Goal: Task Accomplishment & Management: Use online tool/utility

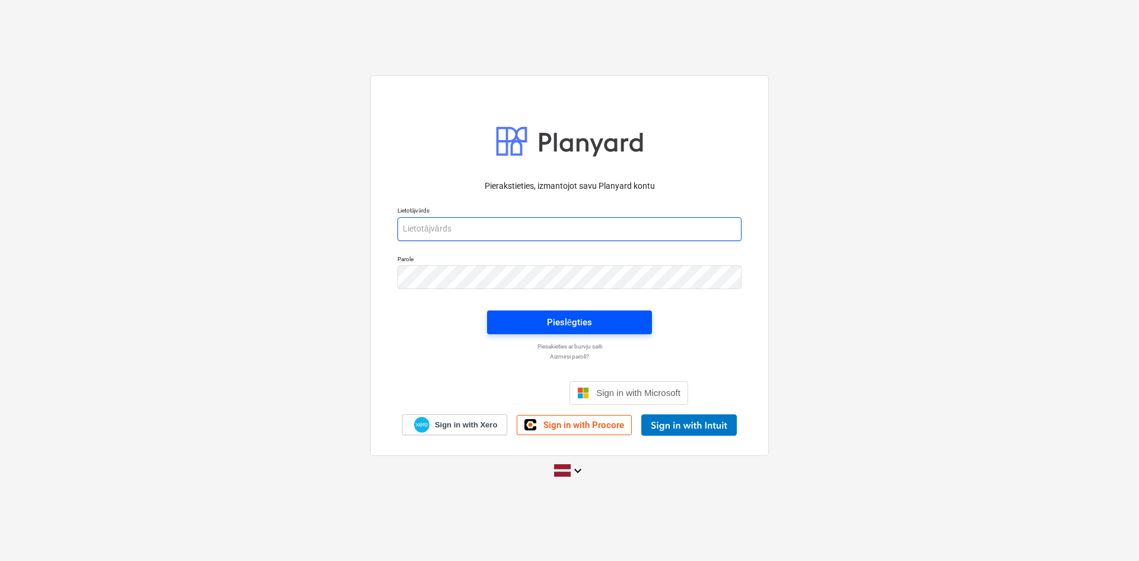
type input "[EMAIL_ADDRESS][DOMAIN_NAME]"
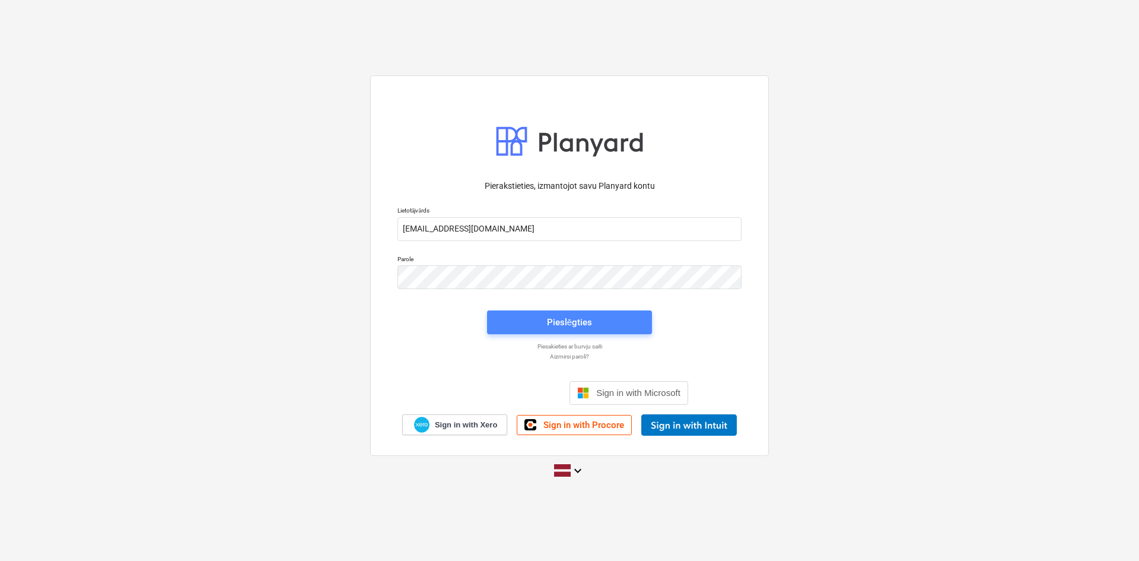
click at [587, 319] on div "Pieslēgties" at bounding box center [569, 322] width 45 height 15
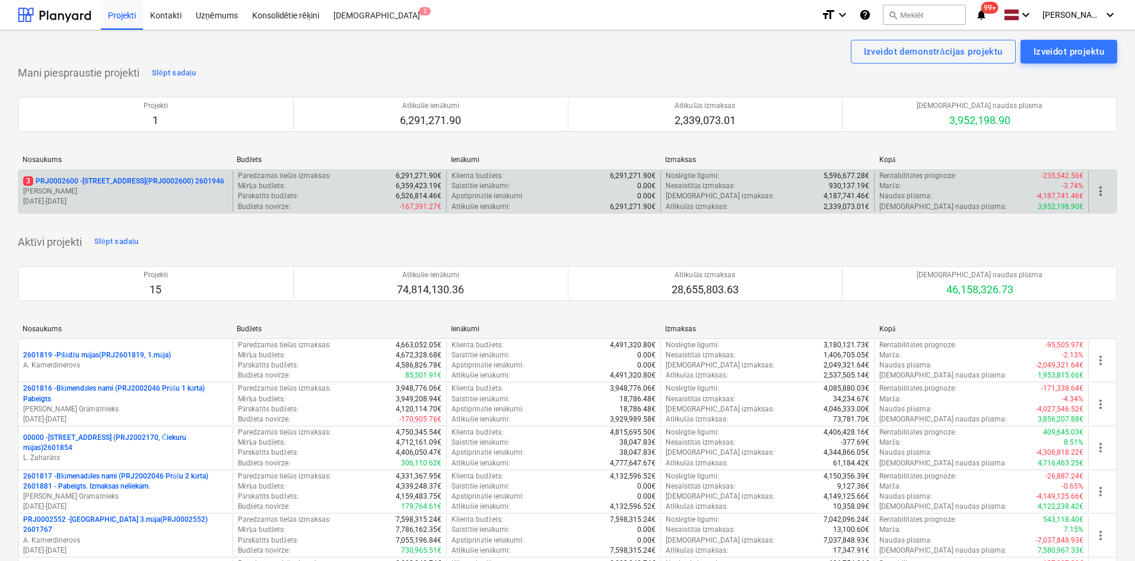
click at [106, 176] on p "3 PRJ0002600 - [STREET_ADDRESS](PRJ0002600) 2601946" at bounding box center [123, 181] width 201 height 10
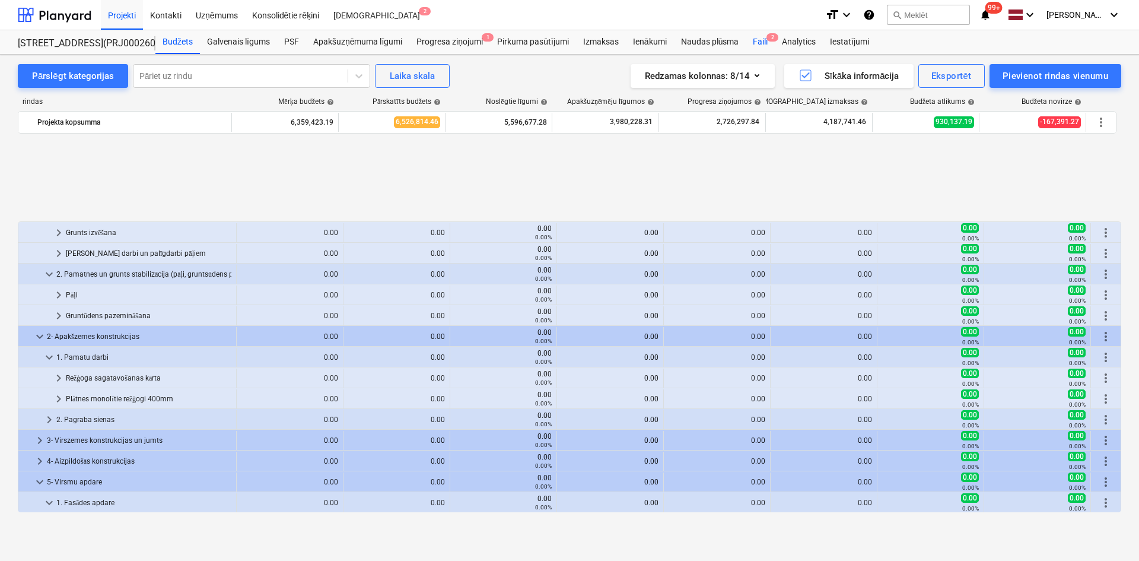
click at [761, 43] on div "Faili 2" at bounding box center [760, 42] width 29 height 24
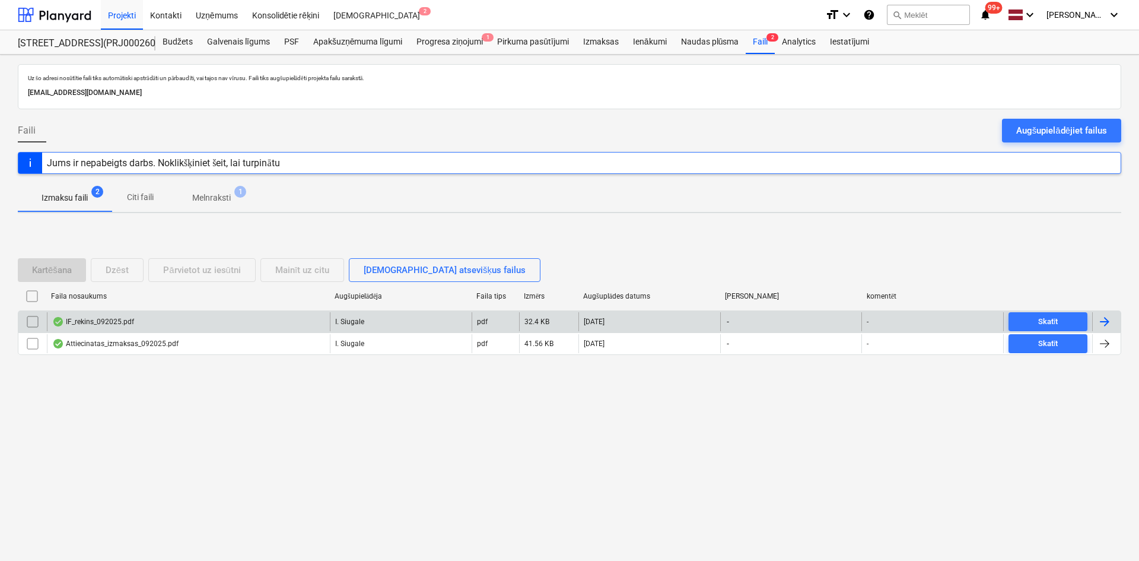
click at [107, 323] on div "IF_rekins_092025.pdf" at bounding box center [93, 321] width 82 height 9
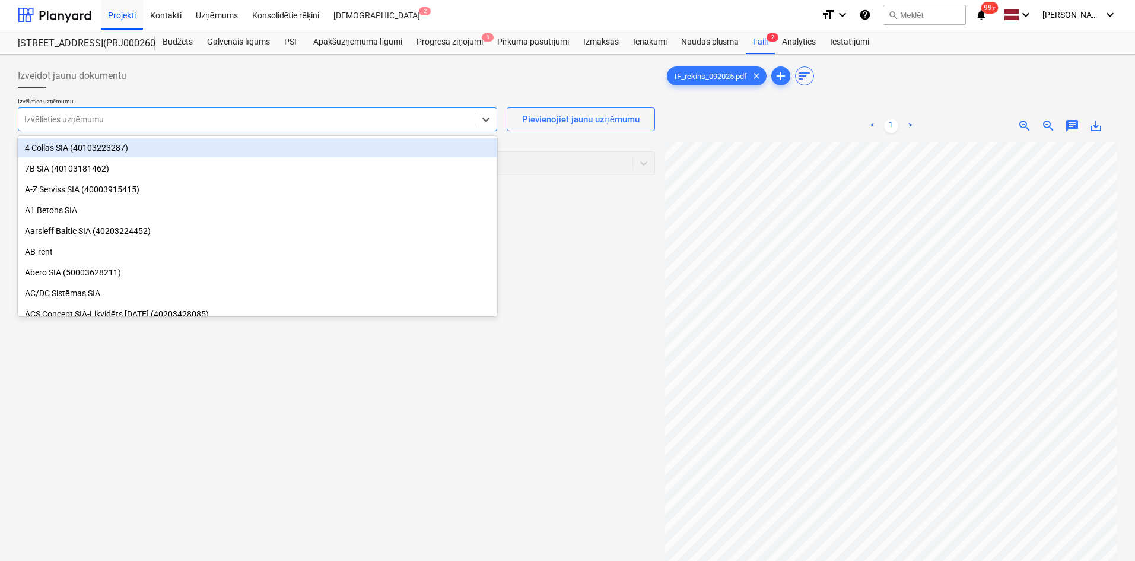
click at [348, 125] on div at bounding box center [246, 119] width 445 height 12
type input "if"
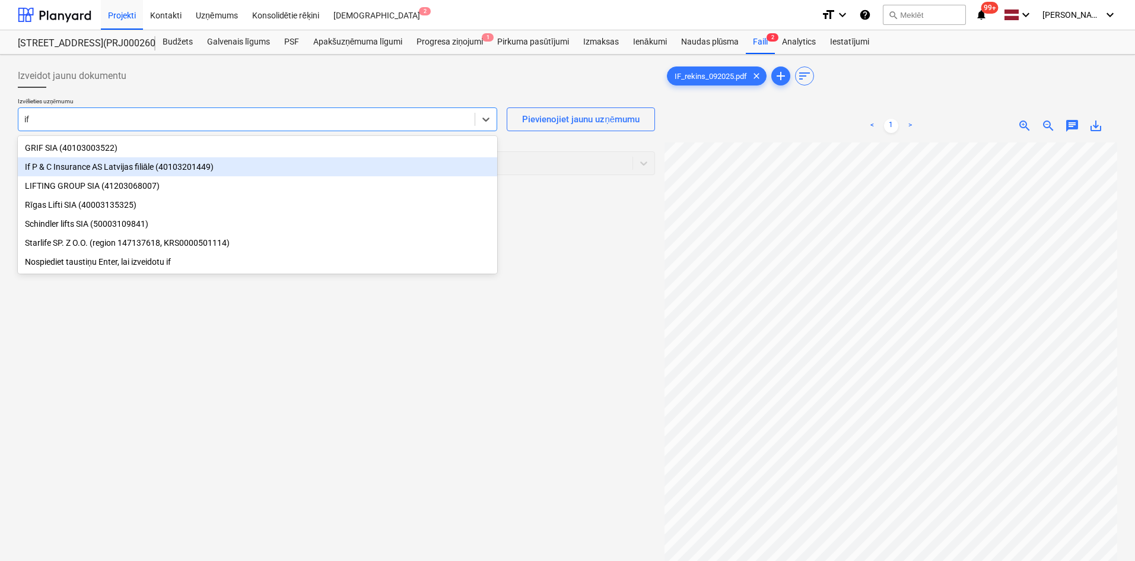
click at [210, 169] on div "If P & C Insurance AS Latvijas filiāle (40103201449)" at bounding box center [258, 166] width 480 height 19
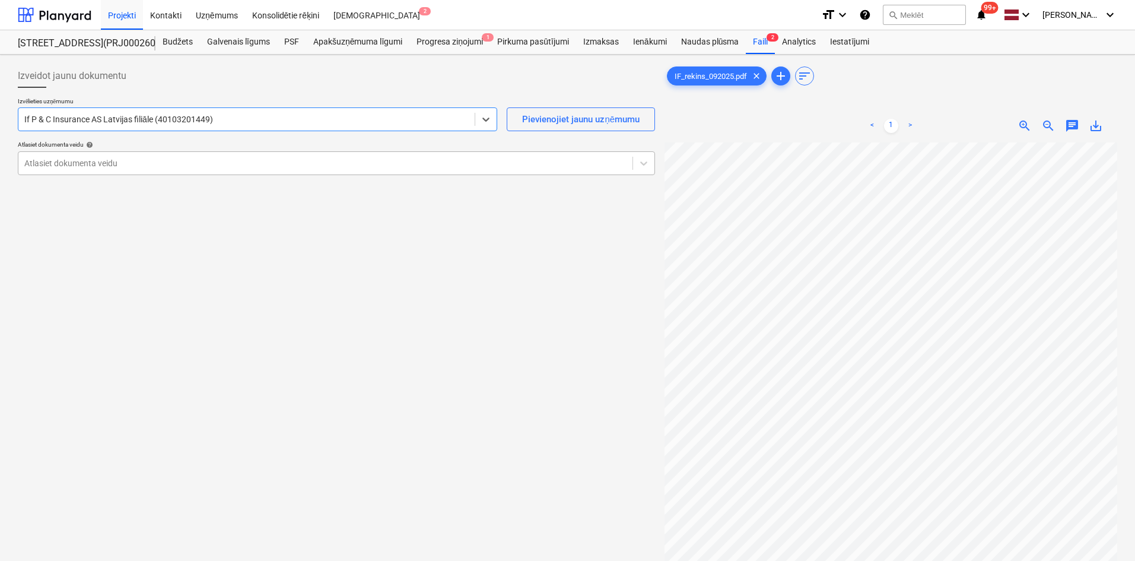
click at [324, 167] on div at bounding box center [325, 163] width 602 height 12
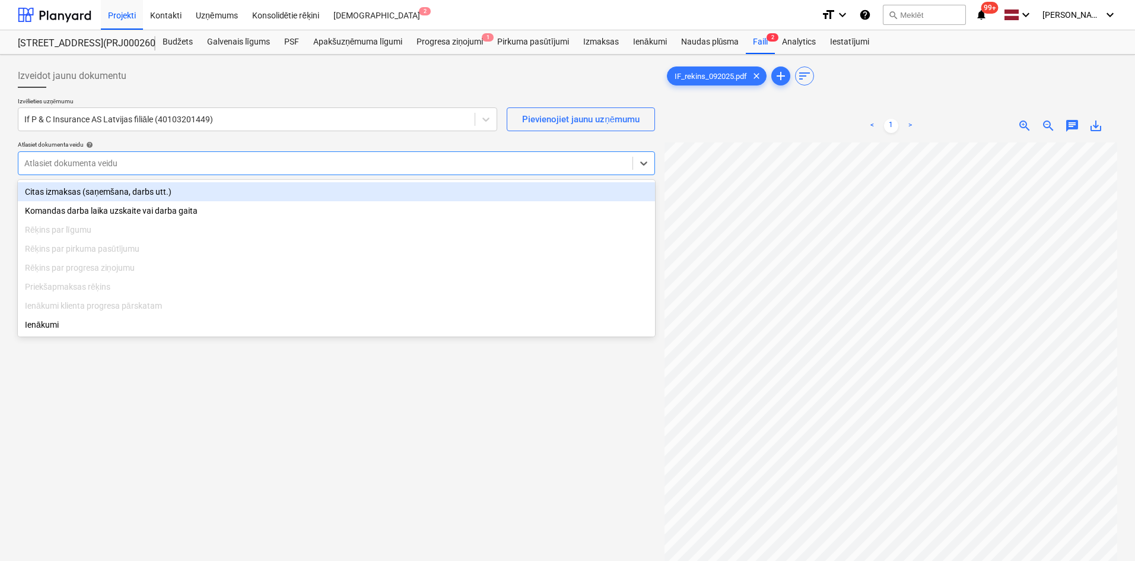
click at [253, 193] on div "Citas izmaksas (saņemšana, darbs utt.)" at bounding box center [336, 191] width 637 height 19
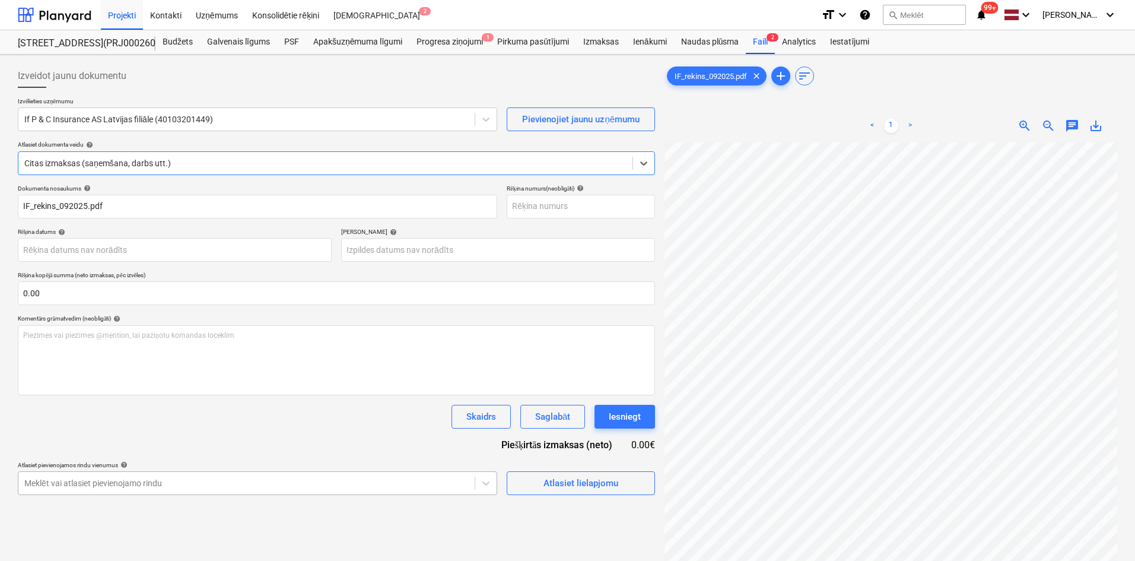
scroll to position [119, 0]
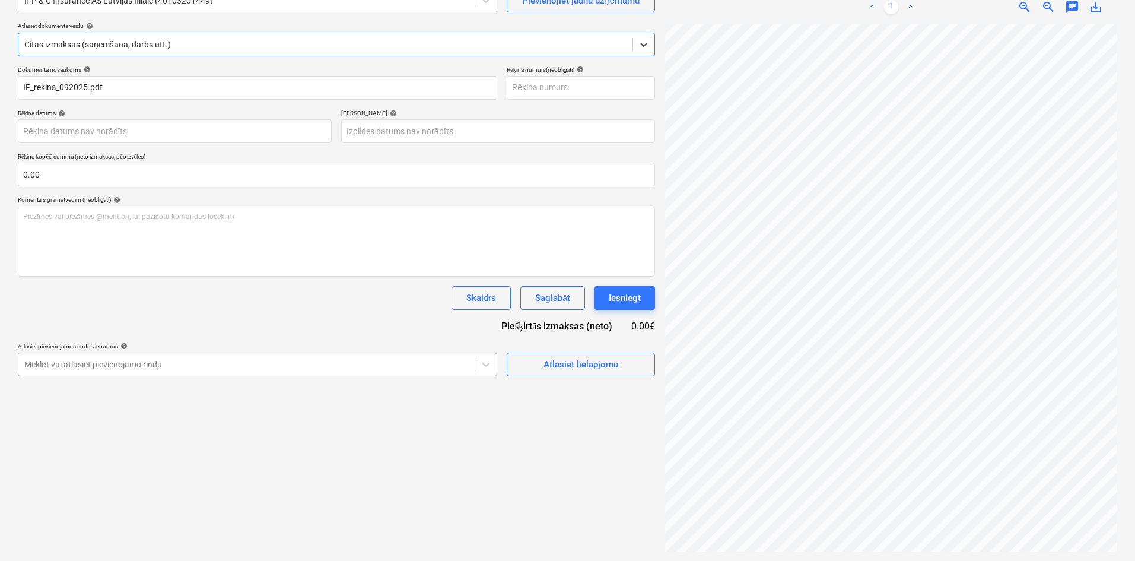
click at [378, 442] on body "Projekti Kontakti Uzņēmums Konsolidētie rēķini Iesūtne 2 format_size keyboard_a…" at bounding box center [567, 161] width 1135 height 561
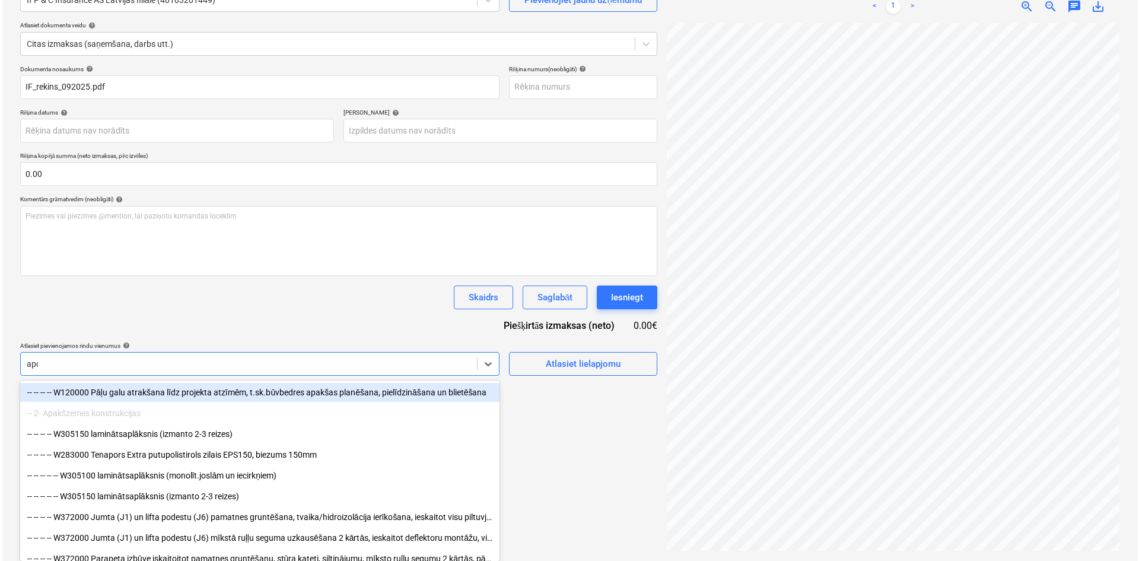
scroll to position [119, 0]
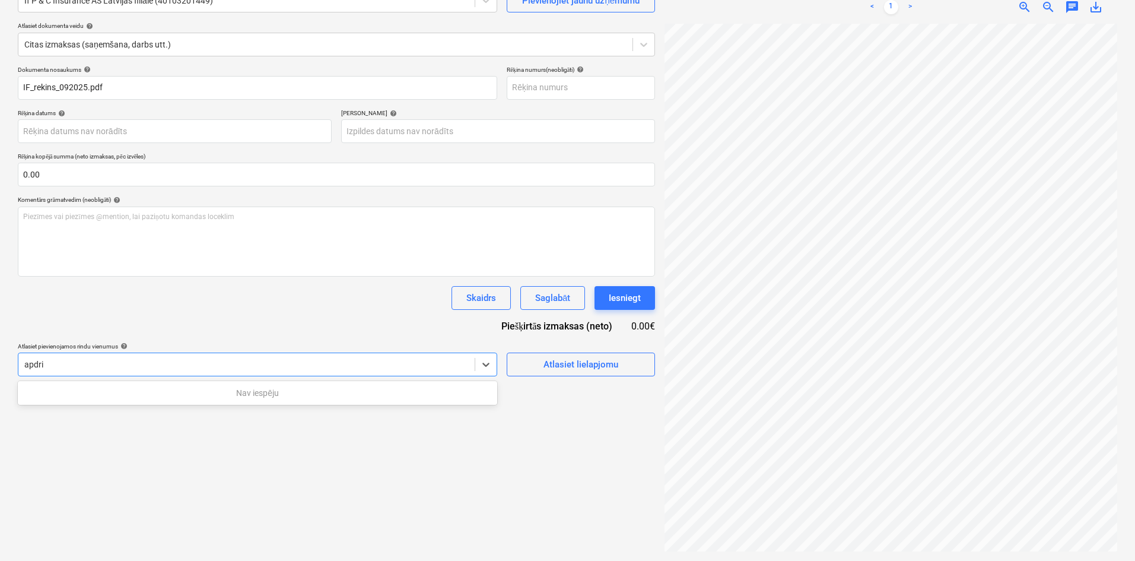
type input "apdr"
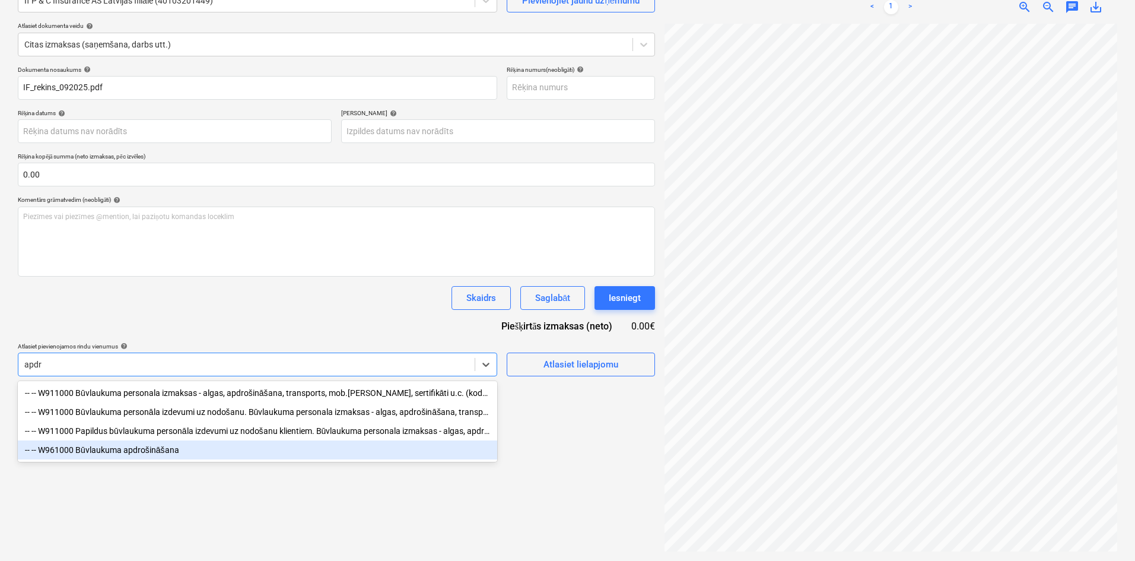
click at [132, 452] on div "-- -- W961000 Būvlaukuma apdrošināšana" at bounding box center [258, 449] width 480 height 19
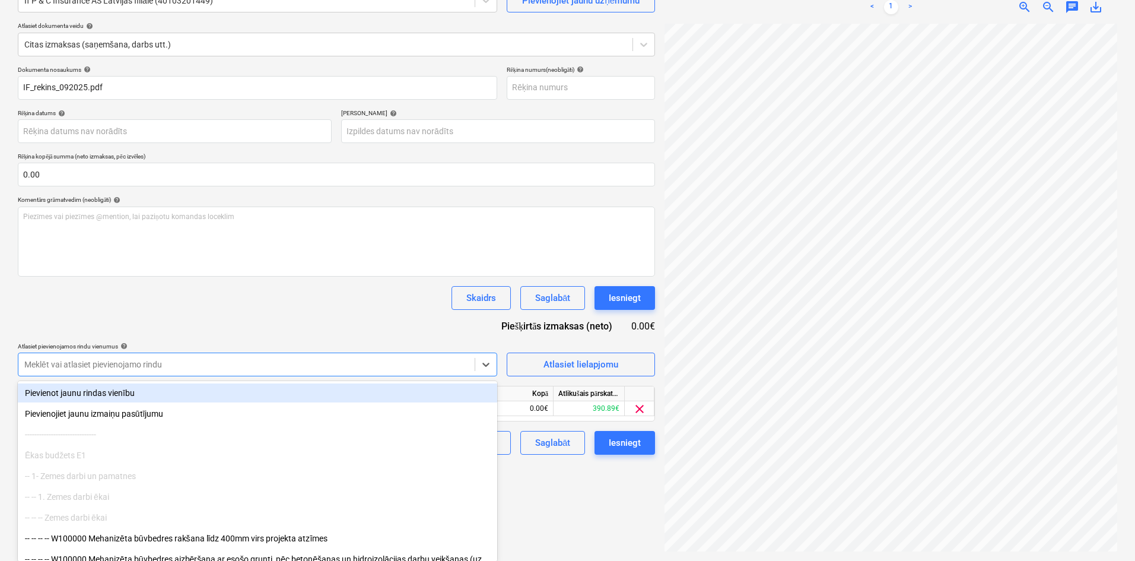
click at [580, 520] on div "Izveidot jaunu dokumentu Izvēlieties uzņēmumu If P & C Insurance AS Latvijas fi…" at bounding box center [336, 248] width 647 height 615
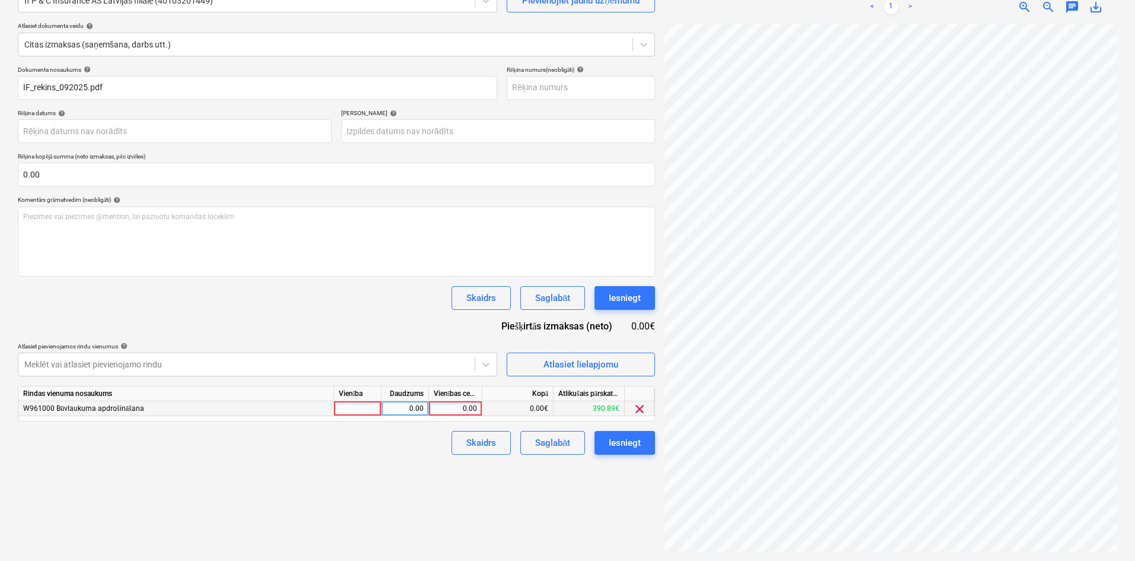
click at [468, 406] on div "0.00" at bounding box center [455, 408] width 43 height 15
type input "98.25"
click at [518, 494] on div "Izveidot jaunu dokumentu Izvēlieties uzņēmumu If P & C Insurance AS Latvijas fi…" at bounding box center [336, 248] width 647 height 615
click at [631, 434] on button "Iesniegt" at bounding box center [625, 443] width 61 height 24
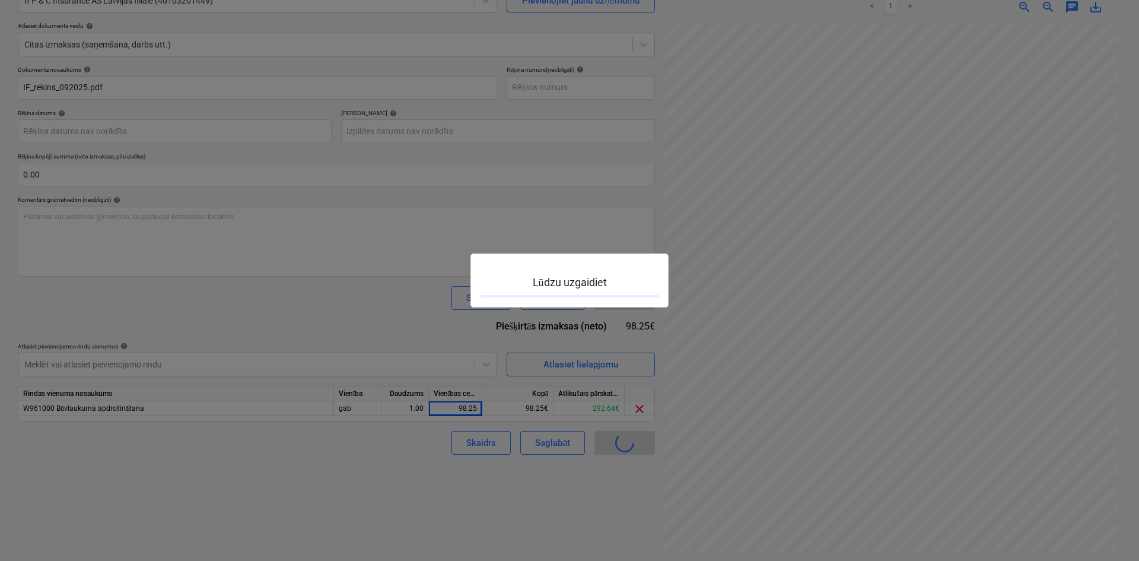
click at [631, 434] on div at bounding box center [569, 280] width 1139 height 561
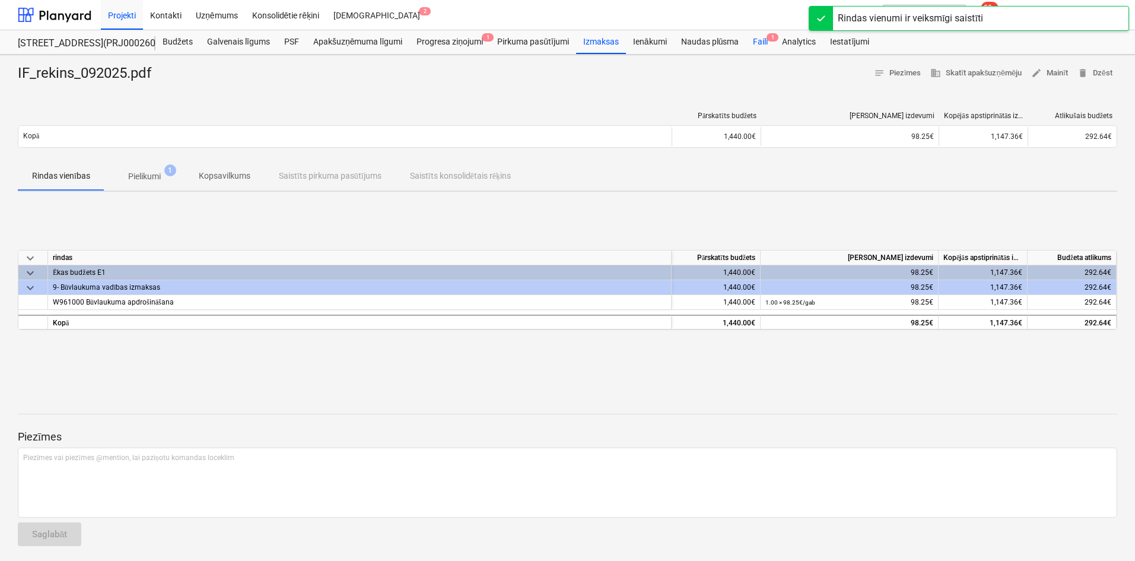
click at [761, 36] on div "Faili 1" at bounding box center [760, 42] width 29 height 24
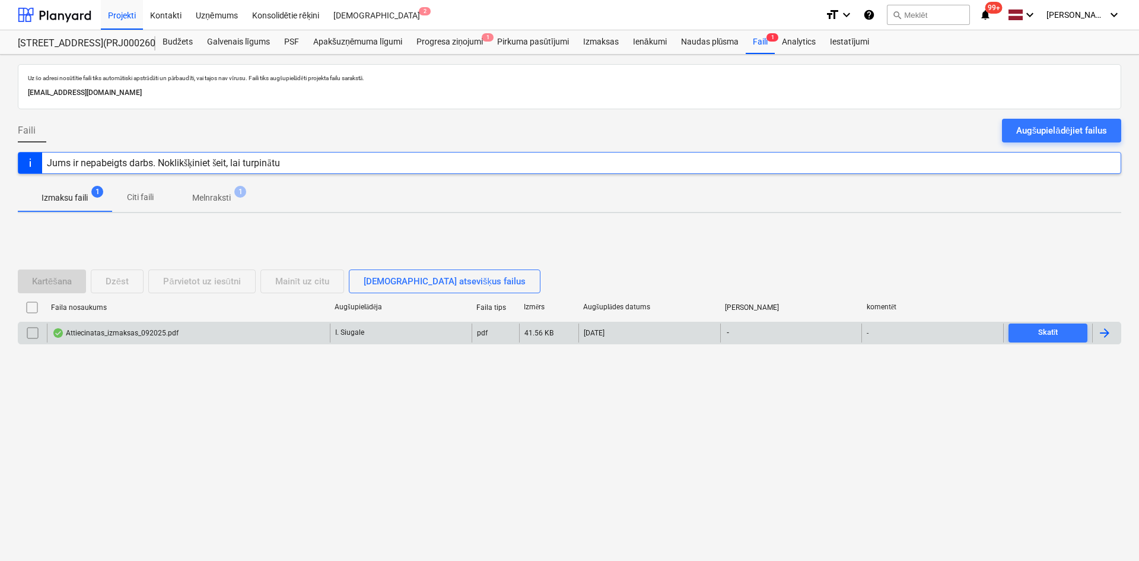
click at [123, 331] on div "Attiecinatas_izmaksas_092025.pdf" at bounding box center [115, 332] width 126 height 9
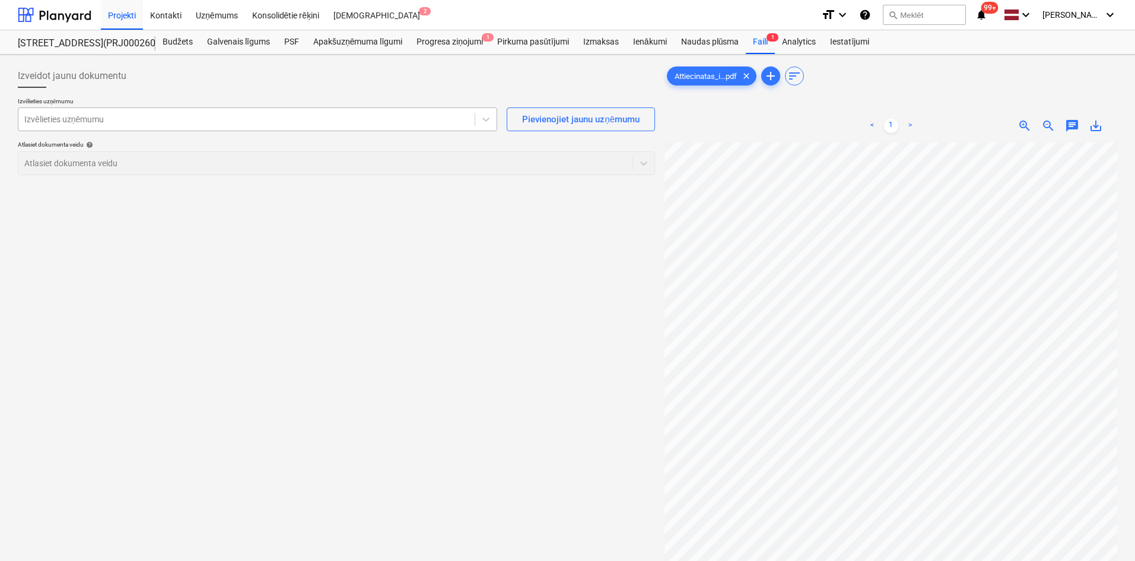
click at [334, 122] on div at bounding box center [246, 119] width 445 height 12
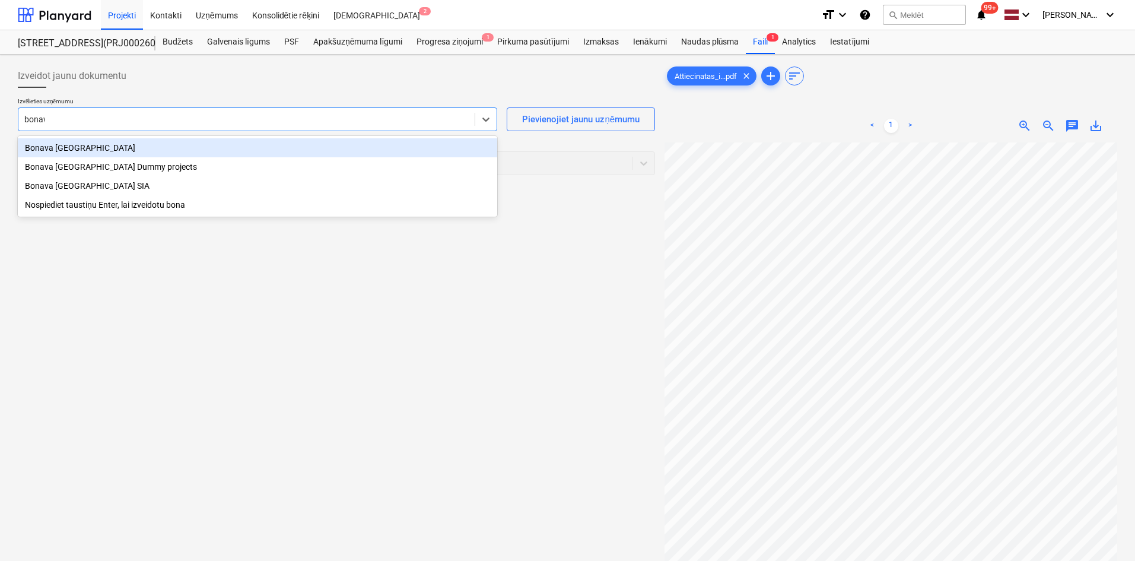
type input "bonava"
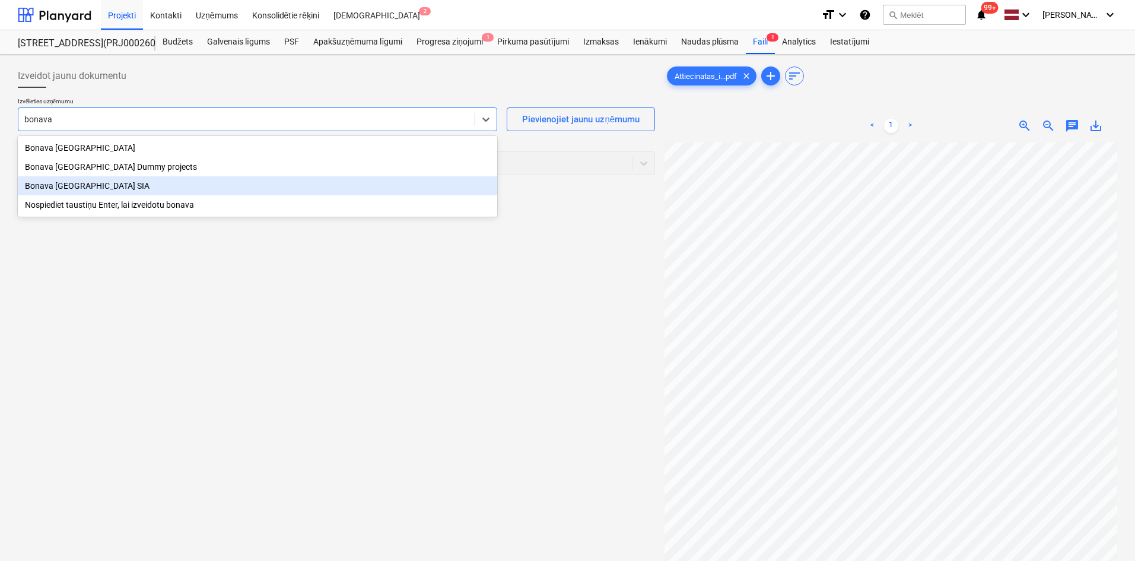
click at [106, 183] on div "Bonava [GEOGRAPHIC_DATA] SIA" at bounding box center [258, 185] width 480 height 19
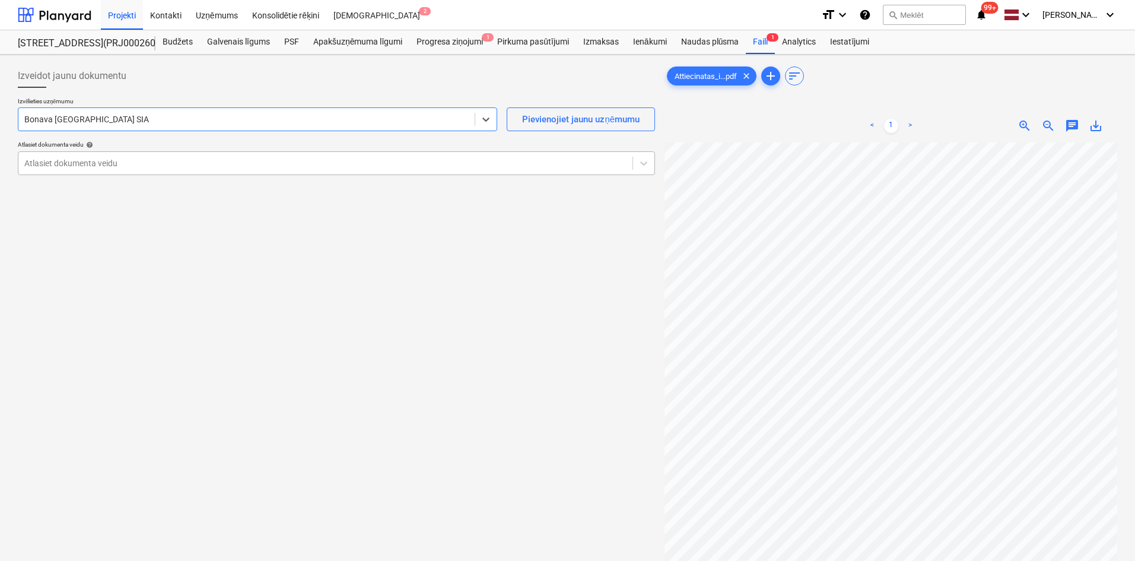
click at [285, 167] on div at bounding box center [325, 163] width 602 height 12
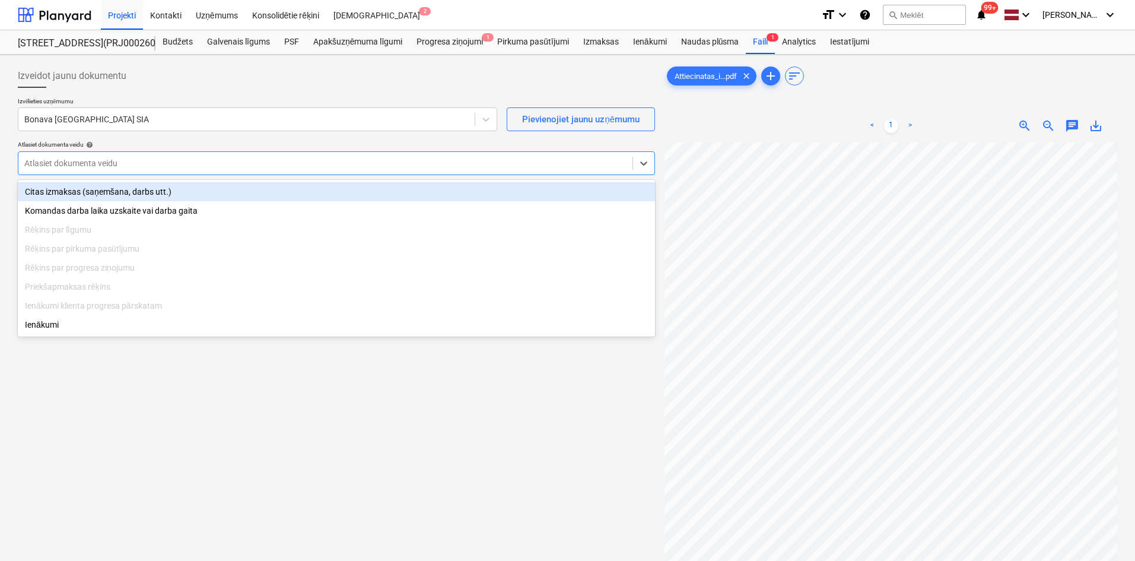
click at [151, 192] on div "Citas izmaksas (saņemšana, darbs utt.)" at bounding box center [336, 191] width 637 height 19
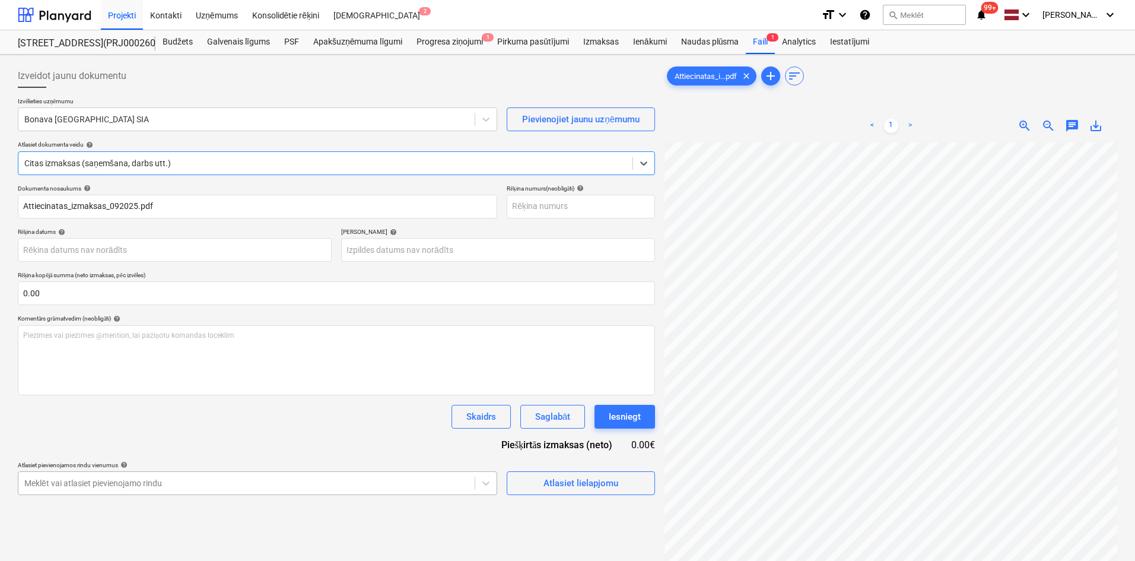
scroll to position [119, 0]
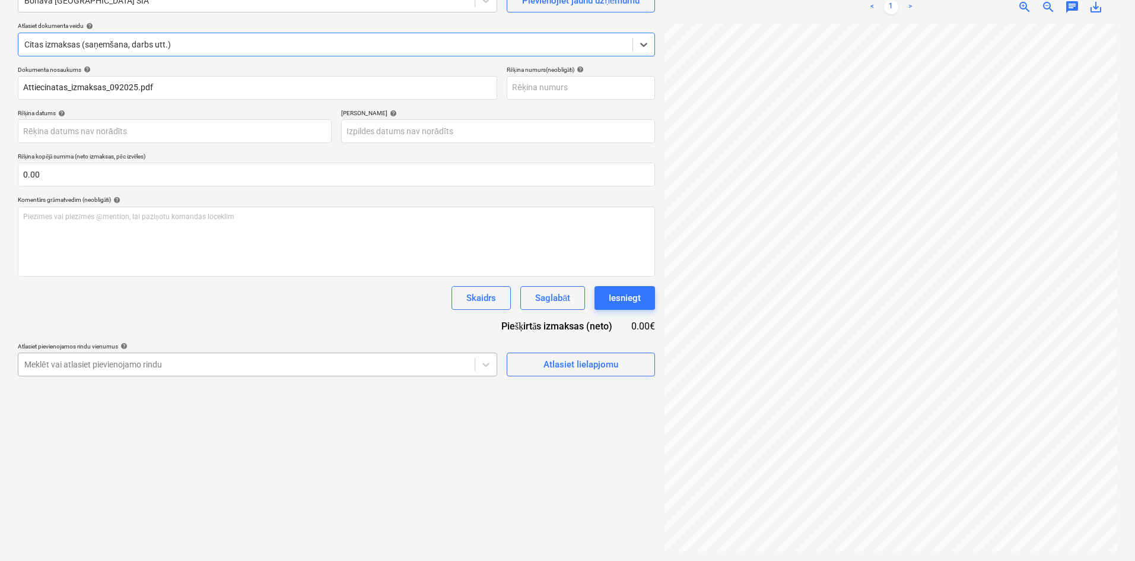
click at [390, 442] on body "Projekti Kontakti Uzņēmums Konsolidētie rēķini Iesūtne 2 format_size keyboard_a…" at bounding box center [567, 161] width 1135 height 561
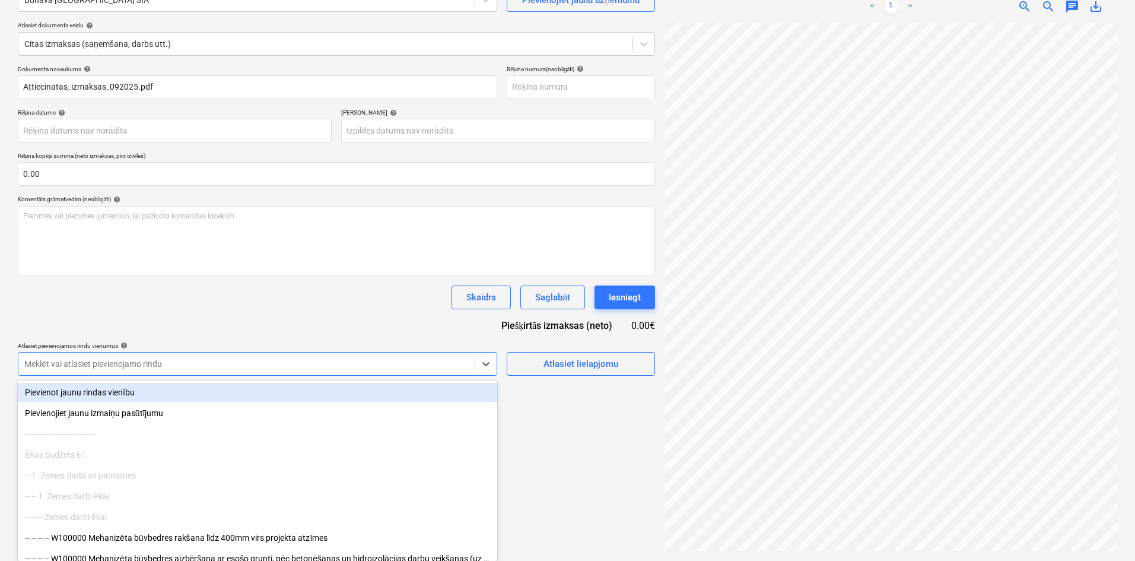
scroll to position [119, 0]
click at [1045, 2] on span "zoom_out" at bounding box center [1049, 7] width 14 height 14
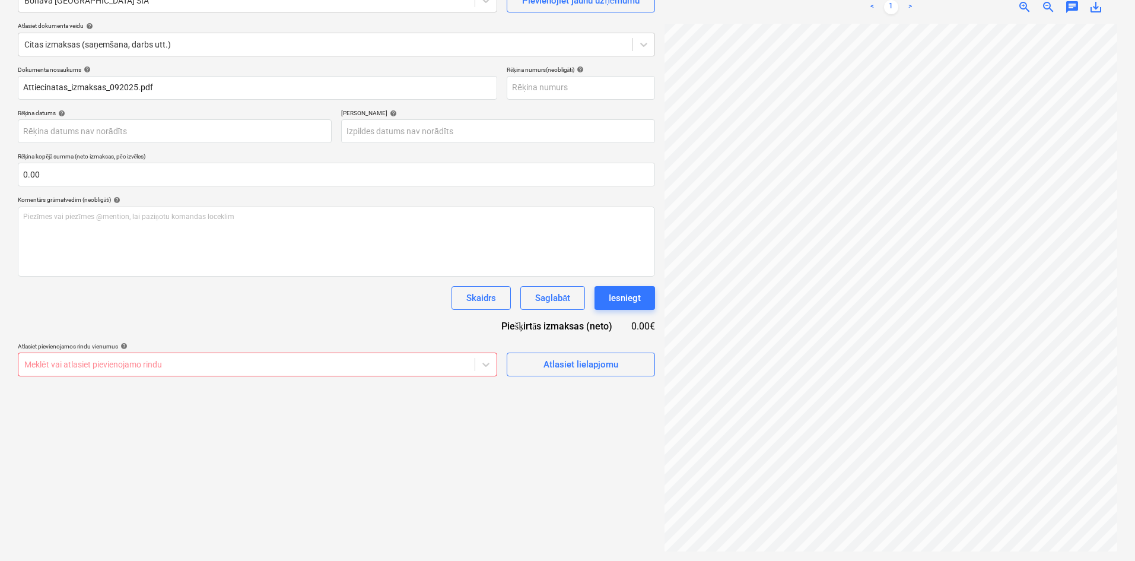
click at [1045, 2] on span "zoom_out" at bounding box center [1049, 7] width 14 height 14
click at [241, 363] on div at bounding box center [246, 364] width 445 height 12
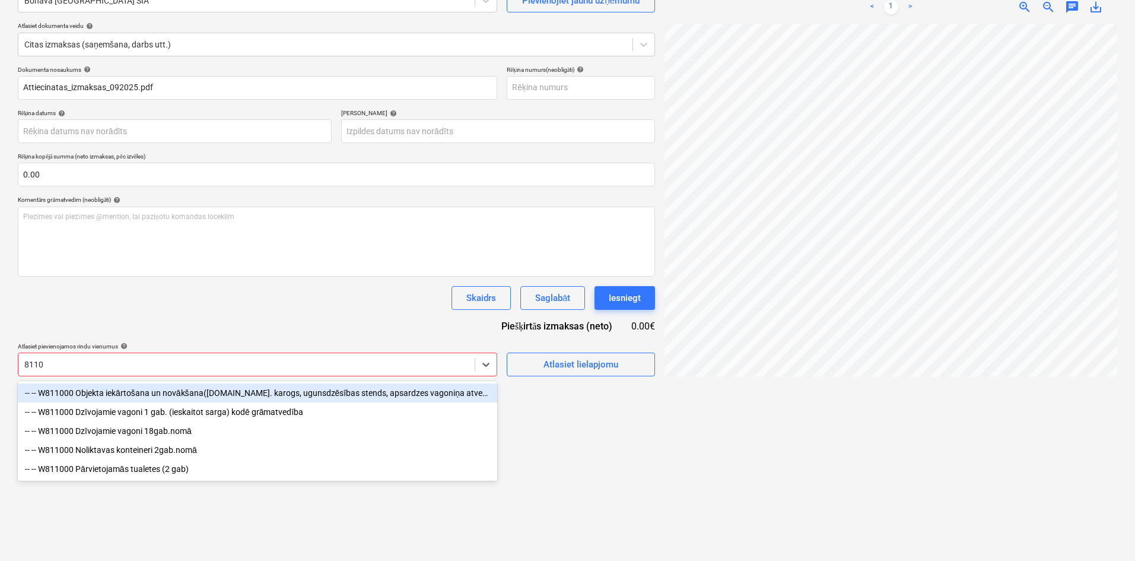
type input "81100"
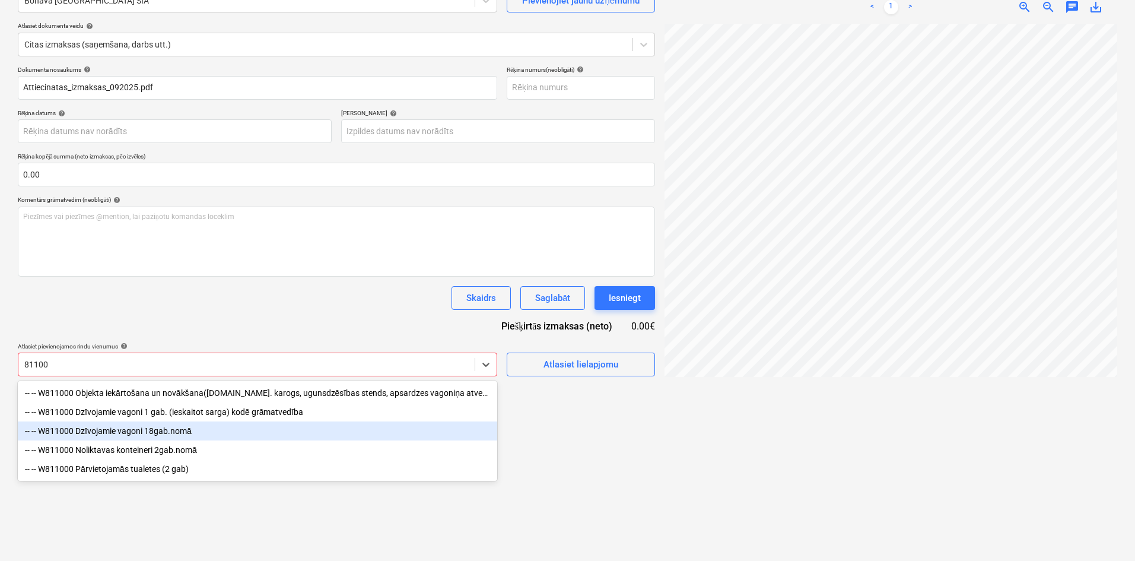
click at [174, 435] on div "-- -- W811000 Dzīvojamie vagoni 18gab.nomā" at bounding box center [258, 430] width 480 height 19
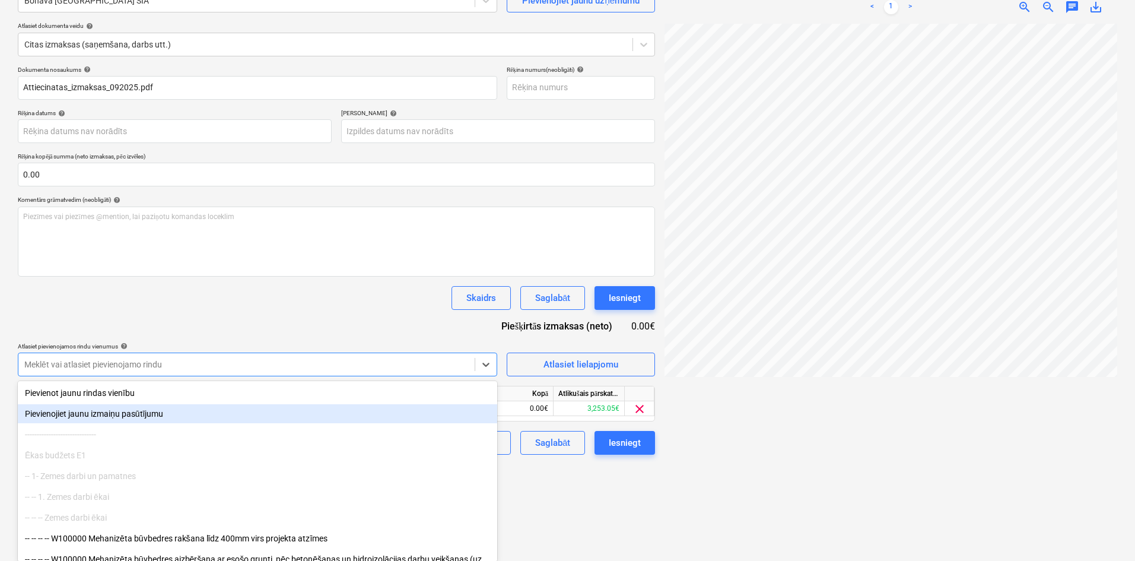
click at [534, 496] on div "Izveidot jaunu dokumentu Izvēlieties uzņēmumu Bonava Latvija SIA Pievienojiet j…" at bounding box center [336, 248] width 647 height 615
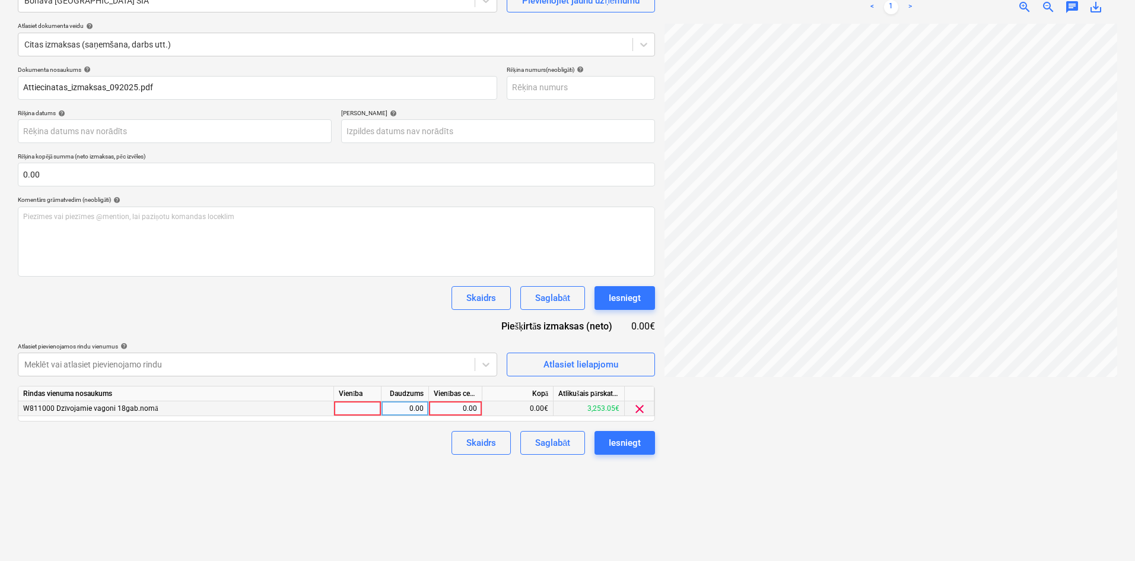
click at [461, 406] on div "0.00" at bounding box center [455, 408] width 43 height 15
type input "551.31"
click at [443, 496] on div "Izveidot jaunu dokumentu Izvēlieties uzņēmumu Bonava Latvija SIA Pievienojiet j…" at bounding box center [336, 248] width 647 height 615
click at [630, 440] on div "Iesniegt" at bounding box center [625, 442] width 32 height 15
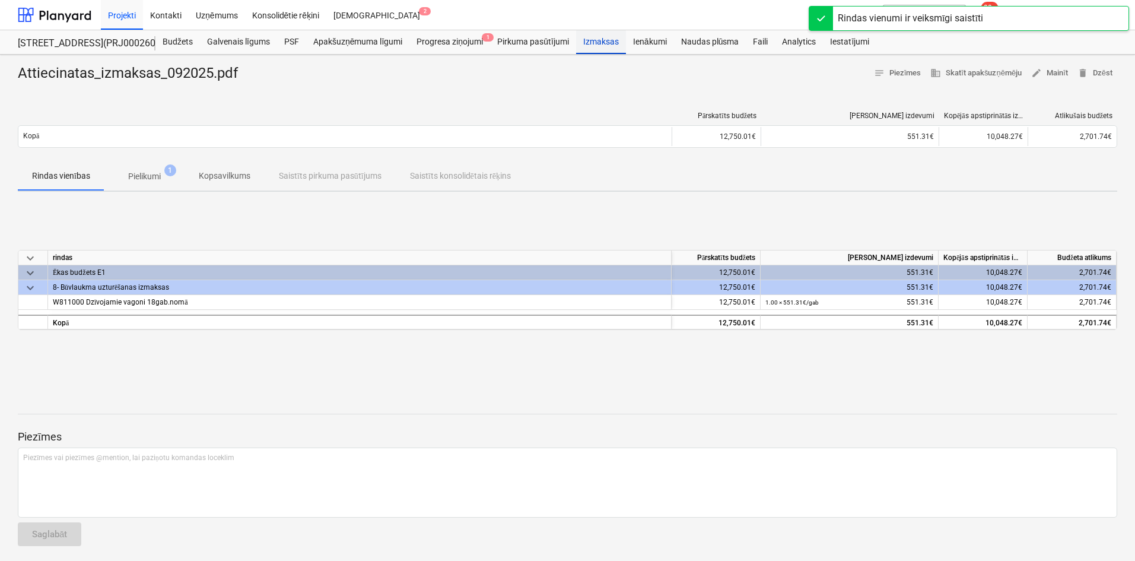
click at [598, 39] on div "Izmaksas" at bounding box center [601, 42] width 50 height 24
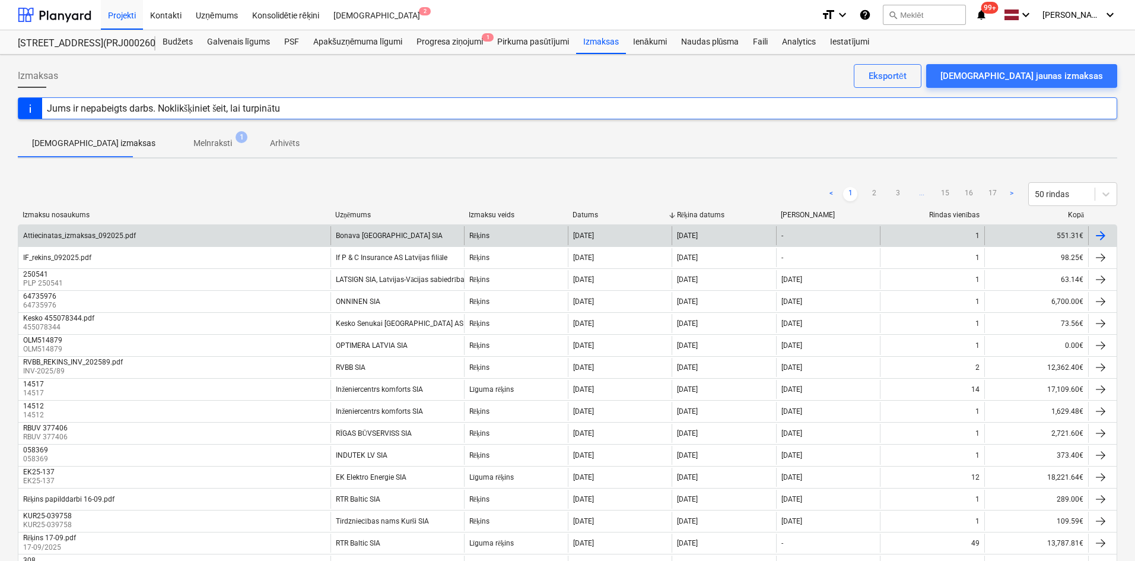
click at [101, 236] on div "Attiecinatas_izmaksas_092025.pdf" at bounding box center [79, 235] width 113 height 8
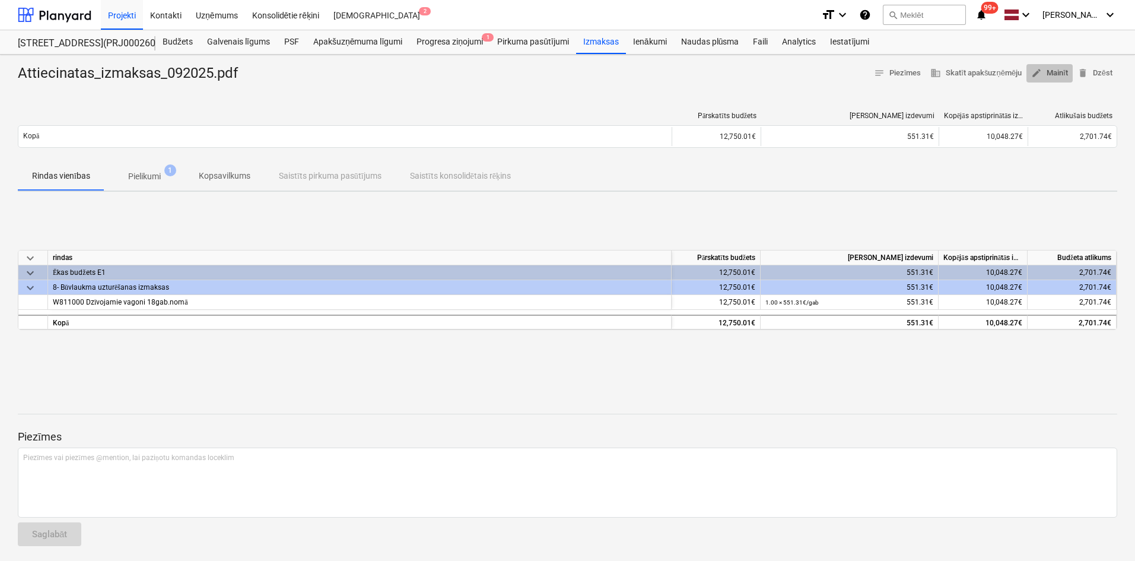
click at [1051, 70] on span "edit Mainīt" at bounding box center [1049, 73] width 37 height 14
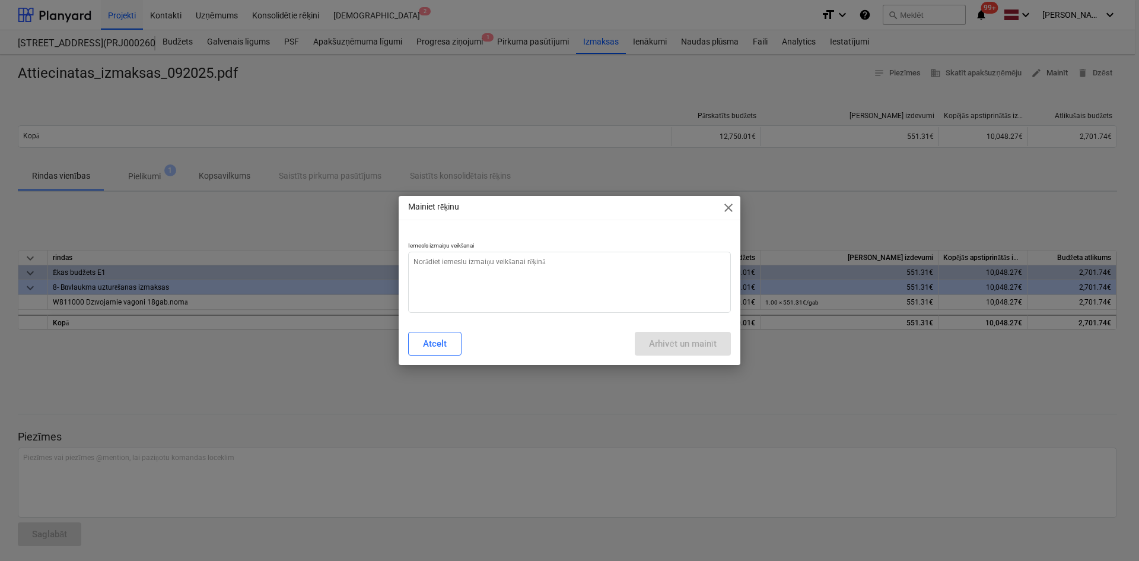
type textarea "x"
click at [565, 276] on textarea at bounding box center [569, 282] width 323 height 61
type textarea "n"
type textarea "x"
type textarea "ne"
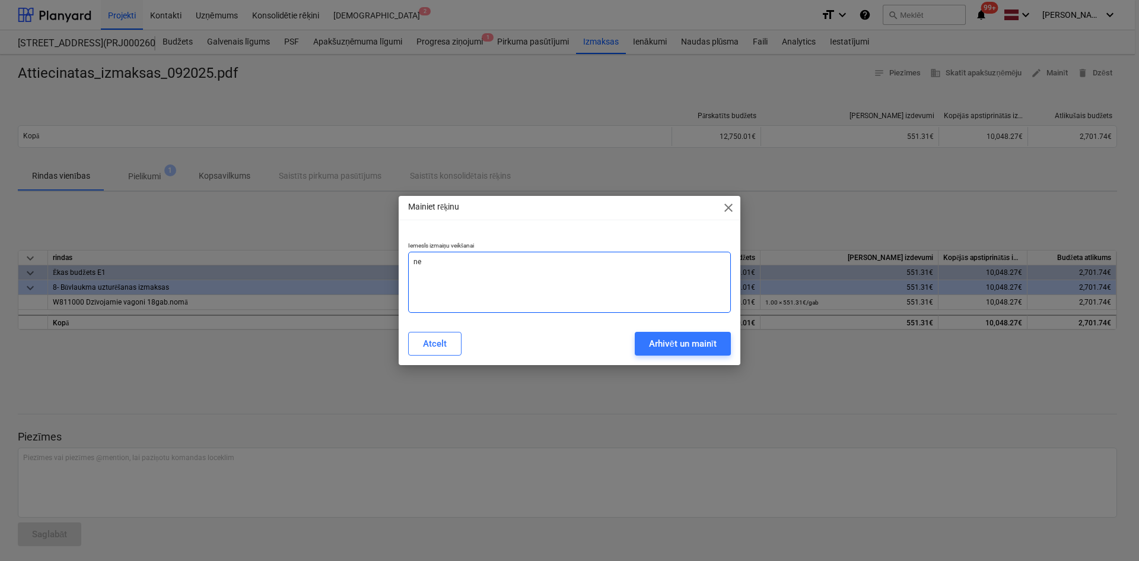
type textarea "x"
type textarea "nep"
type textarea "x"
type textarea "nepi"
type textarea "x"
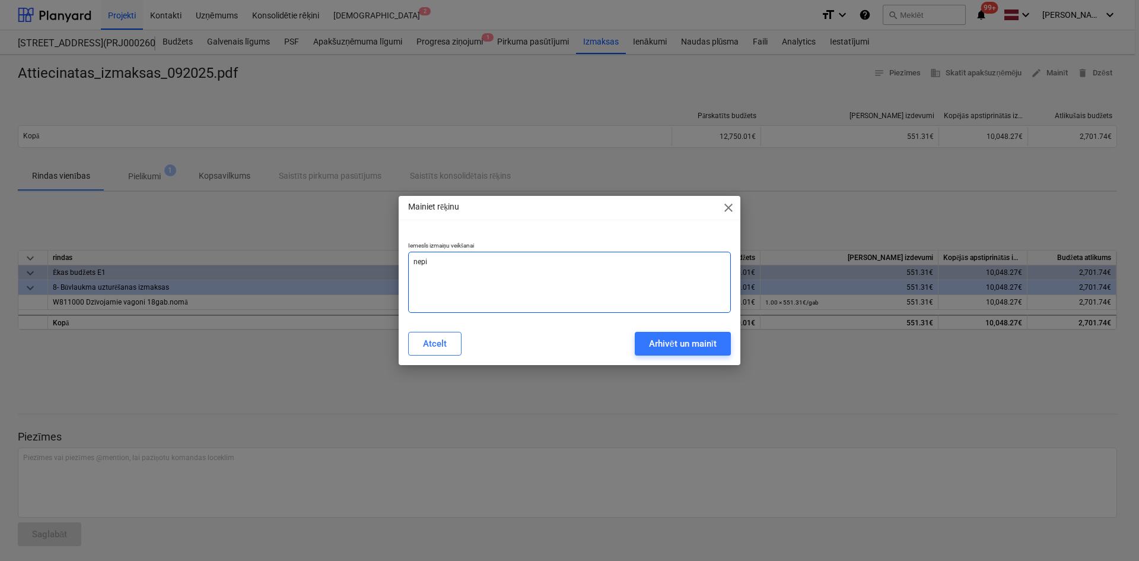
type textarea "nepil"
type textarea "x"
type textarea "nepiln"
type textarea "x"
type textarea "nepilni"
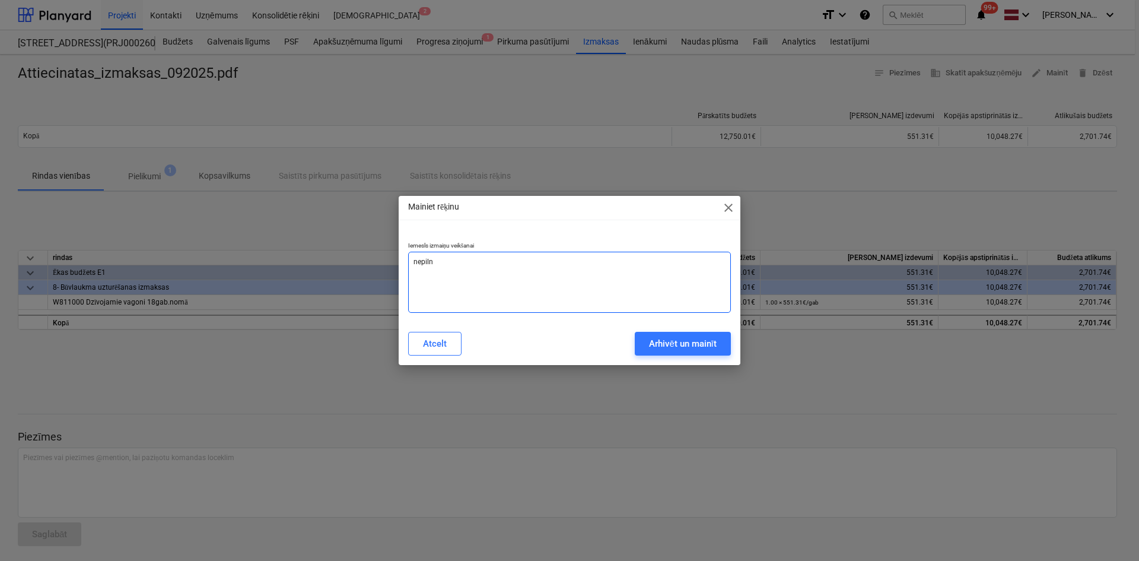
type textarea "x"
type textarea "nepilnig"
type textarea "x"
type textarea "nepilnigi"
type textarea "x"
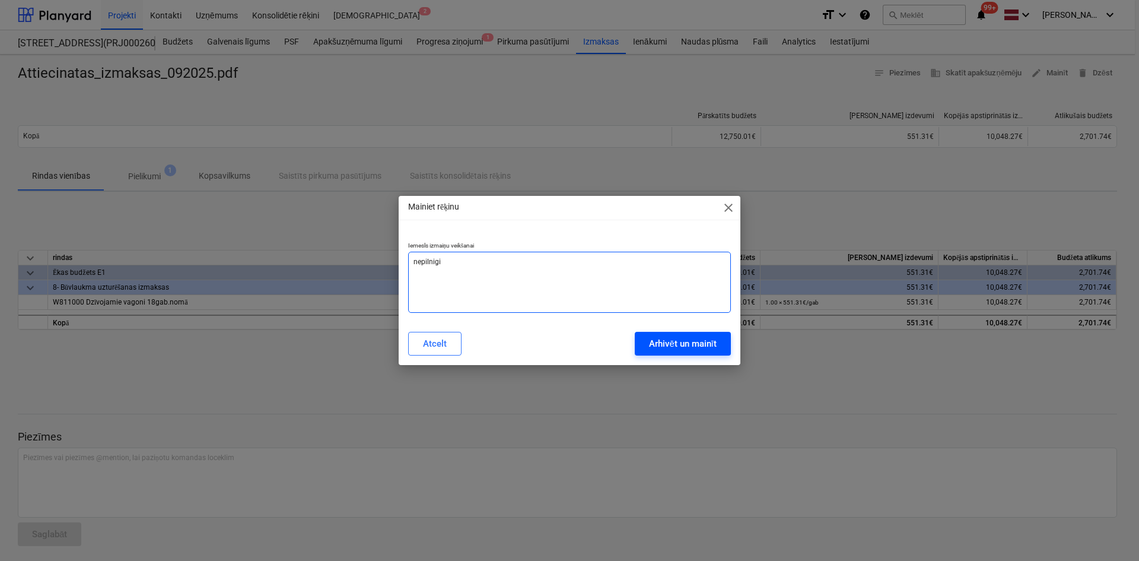
type textarea "nepilnigi"
click at [652, 337] on div "Arhivēt un mainīt" at bounding box center [683, 343] width 68 height 15
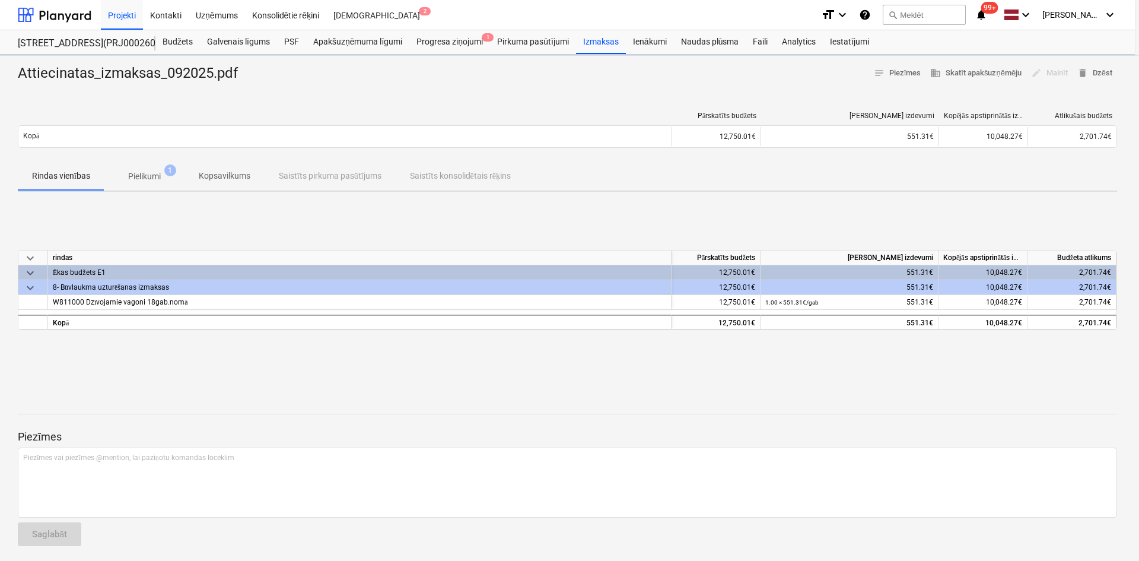
type textarea "x"
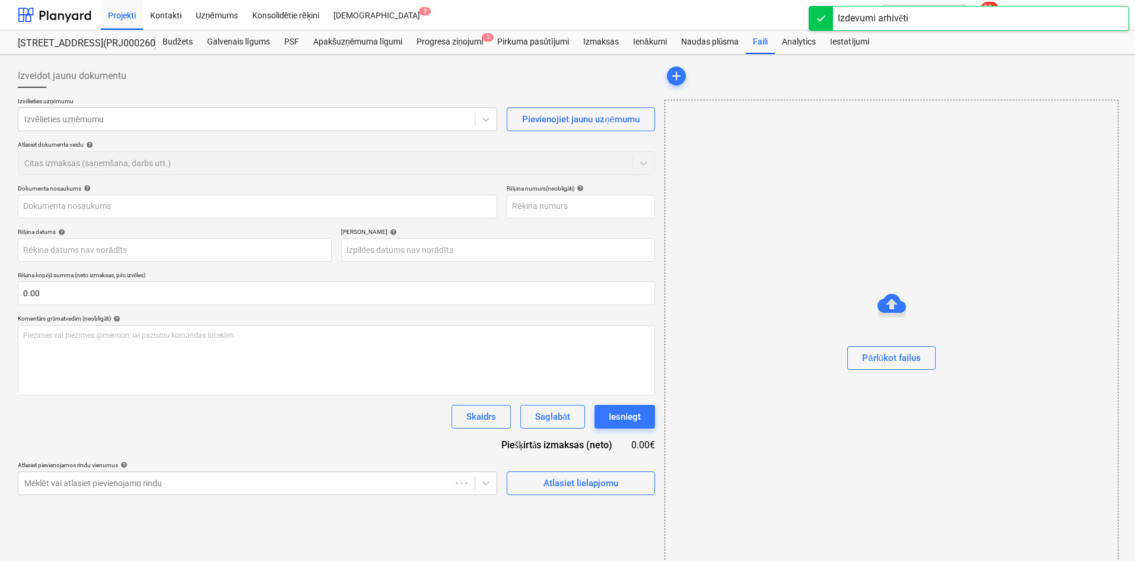
type input "Attiecinatas_izmaksas_092025.pdf"
type input "[DATE]"
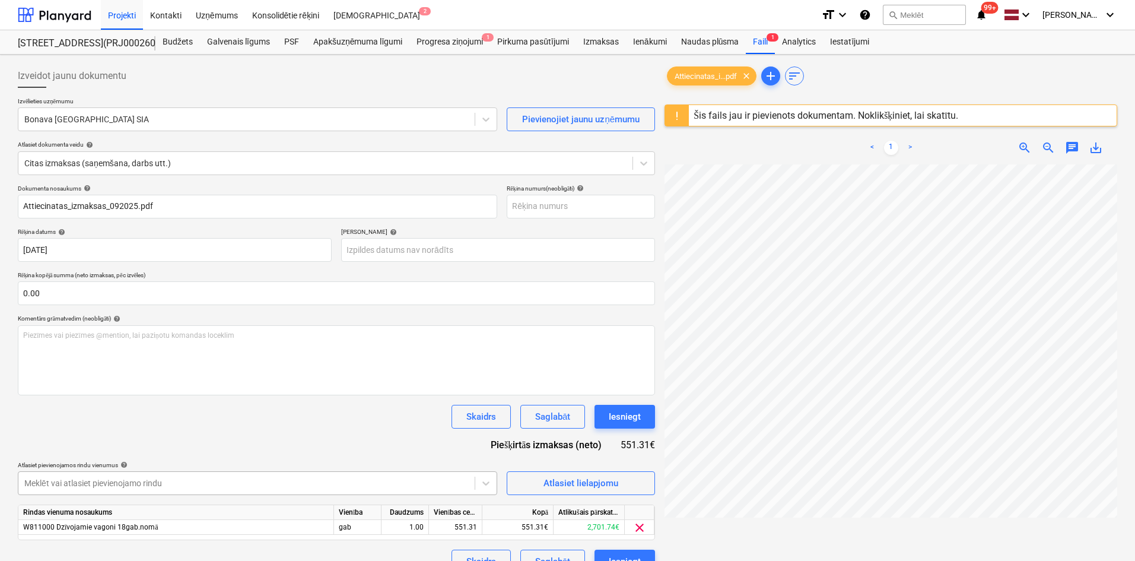
click at [372, 483] on body "Projekti Kontakti Uzņēmums Konsolidētie rēķini Iesūtne 2 format_size keyboard_a…" at bounding box center [567, 280] width 1135 height 561
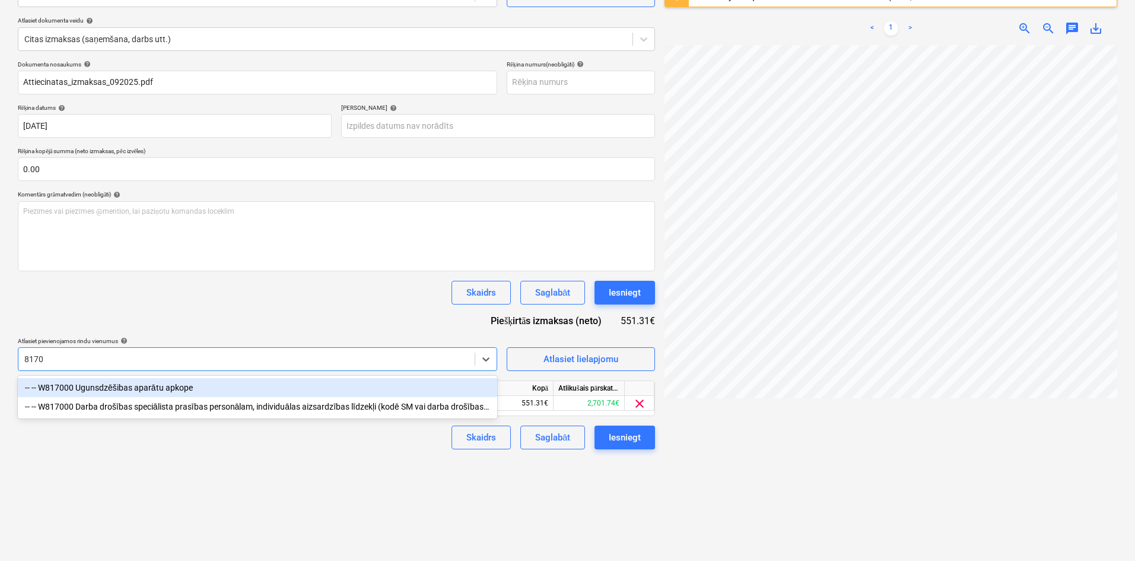
type input "81700"
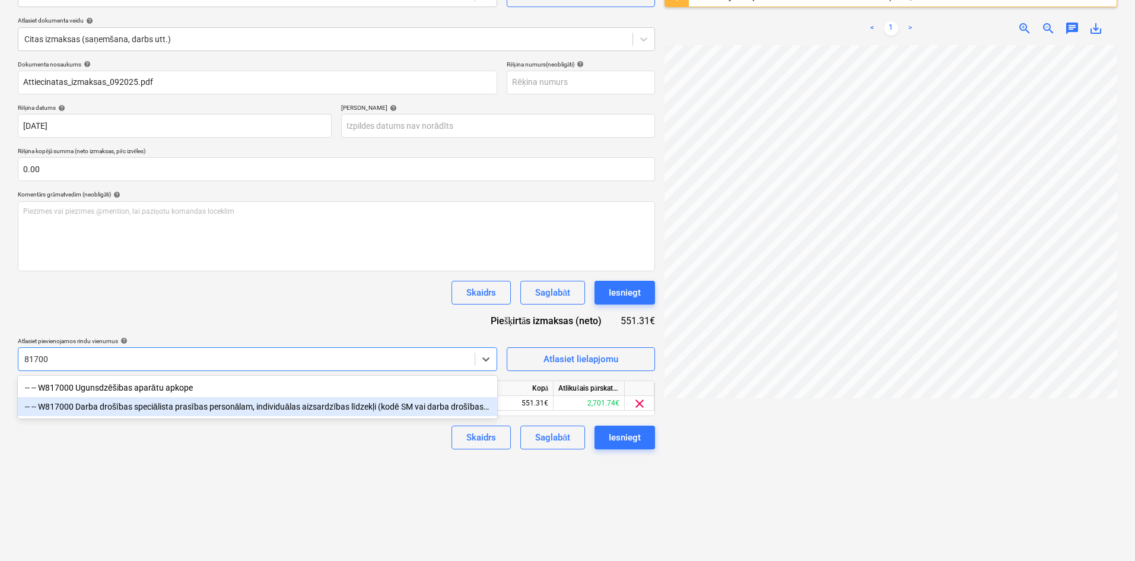
click at [185, 412] on div "-- -- W817000 Darba drošības speciālista prasības personālam, individuālas aizs…" at bounding box center [258, 406] width 480 height 19
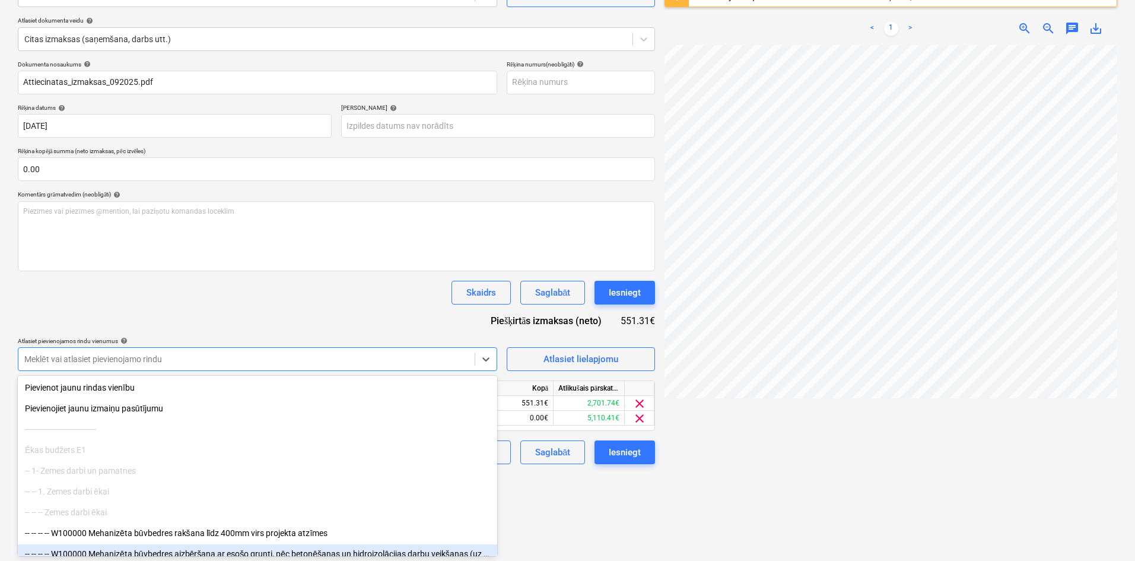
click at [587, 545] on div "Izveidot jaunu dokumentu Izvēlieties uzņēmumu Bonava Latvija SIA Pievienojiet j…" at bounding box center [336, 253] width 647 height 637
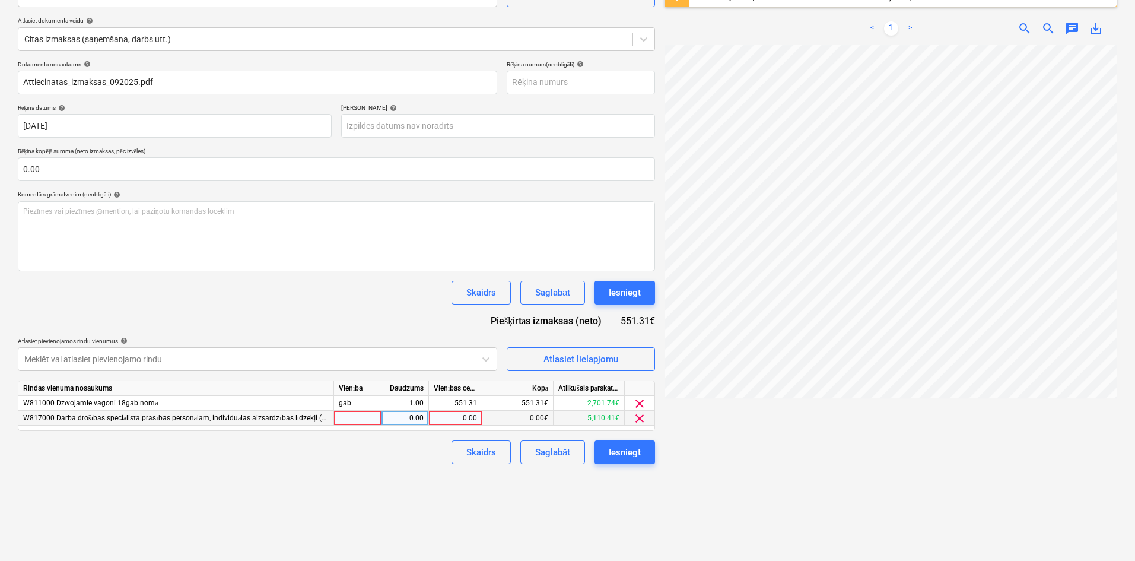
click at [447, 423] on div "0.00" at bounding box center [455, 418] width 43 height 15
type input "764.62"
click at [417, 513] on div "Izveidot jaunu dokumentu Izvēlieties uzņēmumu Bonava Latvija SIA Pievienojiet j…" at bounding box center [336, 253] width 647 height 637
click at [423, 360] on div at bounding box center [246, 359] width 445 height 12
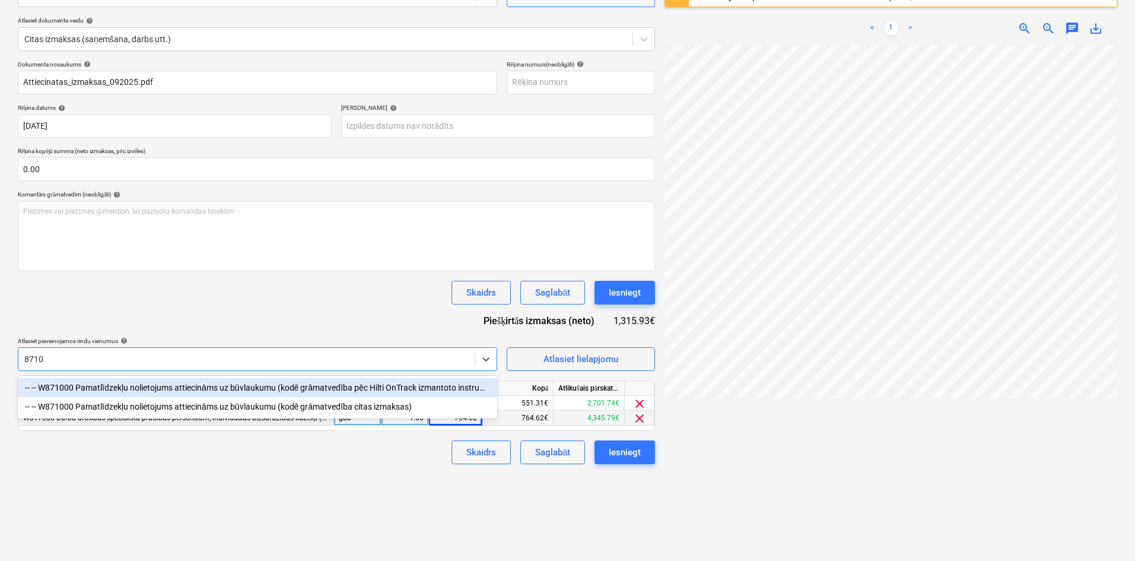
type input "87100"
click at [387, 388] on div "-- -- W871000 Pamatlīdzekļu nolietojums attiecināms uz būvlaukumu (kodē grāmatv…" at bounding box center [258, 387] width 480 height 19
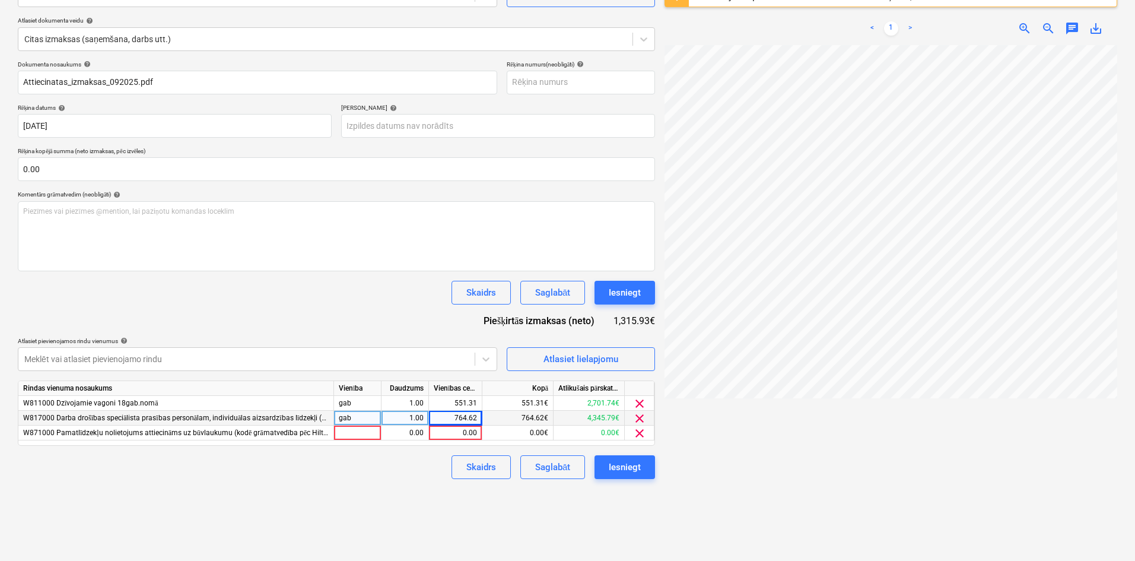
click at [314, 345] on p "Atlasiet pievienojamos rindu [DEMOGRAPHIC_DATA] help" at bounding box center [258, 342] width 480 height 10
click at [313, 355] on div at bounding box center [246, 359] width 445 height 12
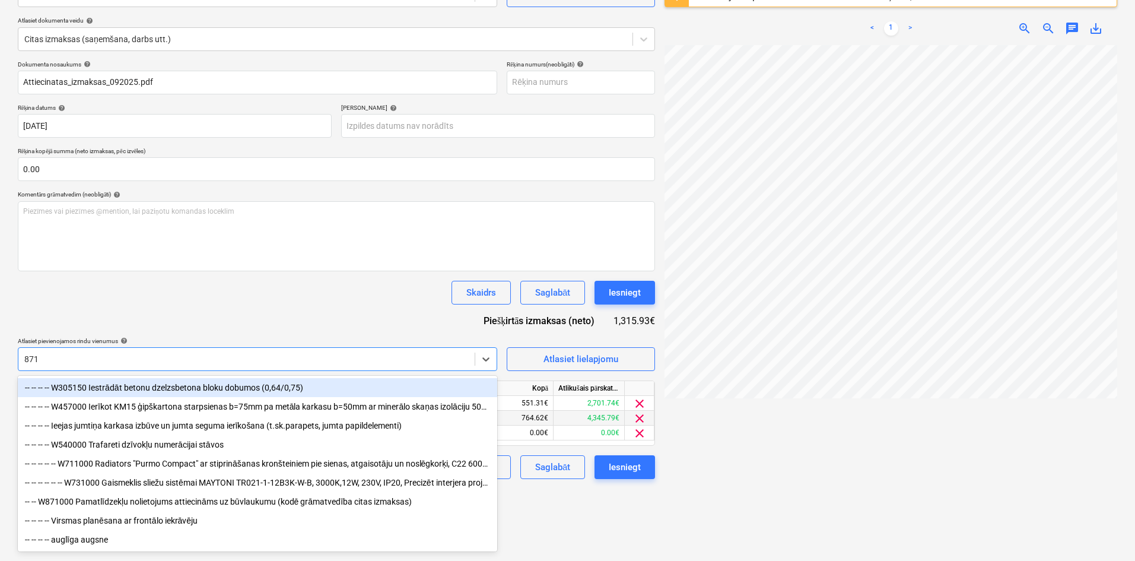
type input "8710"
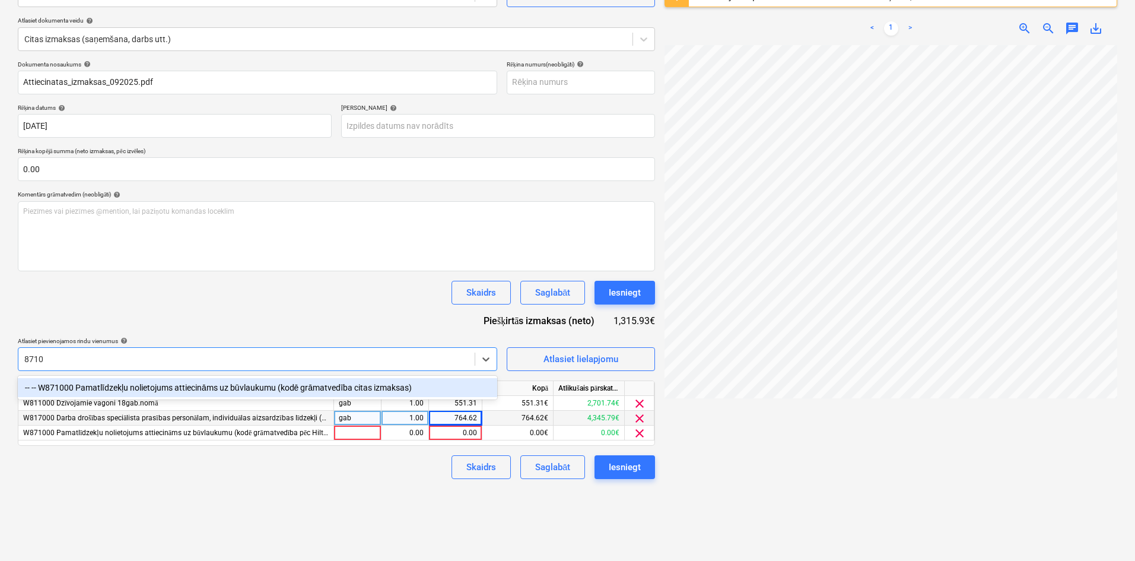
click at [294, 381] on div "-- -- W871000 Pamatlīdzekļu nolietojums attiecināms uz būvlaukumu (kodē grāmatv…" at bounding box center [258, 387] width 480 height 19
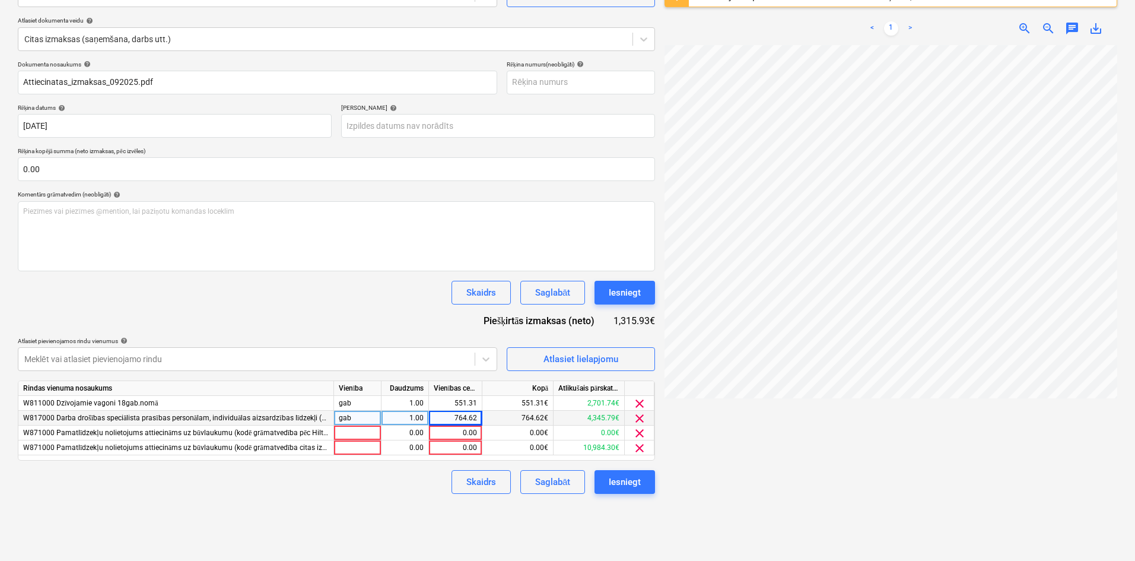
click at [582, 530] on div "Izveidot jaunu dokumentu Izvēlieties uzņēmumu Bonava Latvija SIA Pievienojiet j…" at bounding box center [336, 253] width 647 height 637
click at [642, 427] on span "clear" at bounding box center [640, 433] width 14 height 14
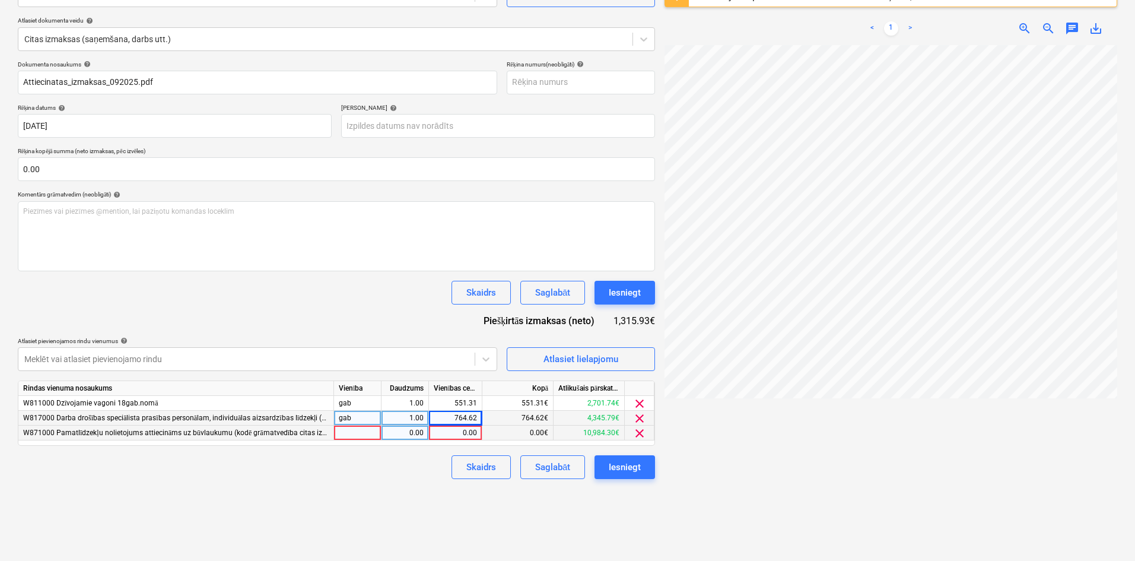
click at [642, 427] on span "clear" at bounding box center [640, 433] width 14 height 14
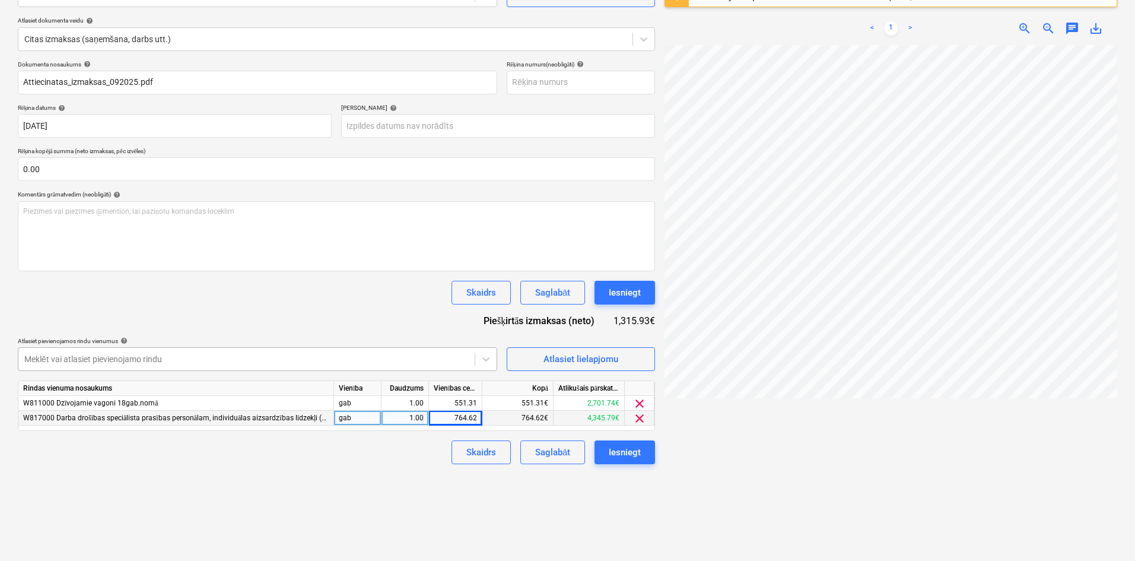
click at [369, 354] on div at bounding box center [246, 359] width 445 height 12
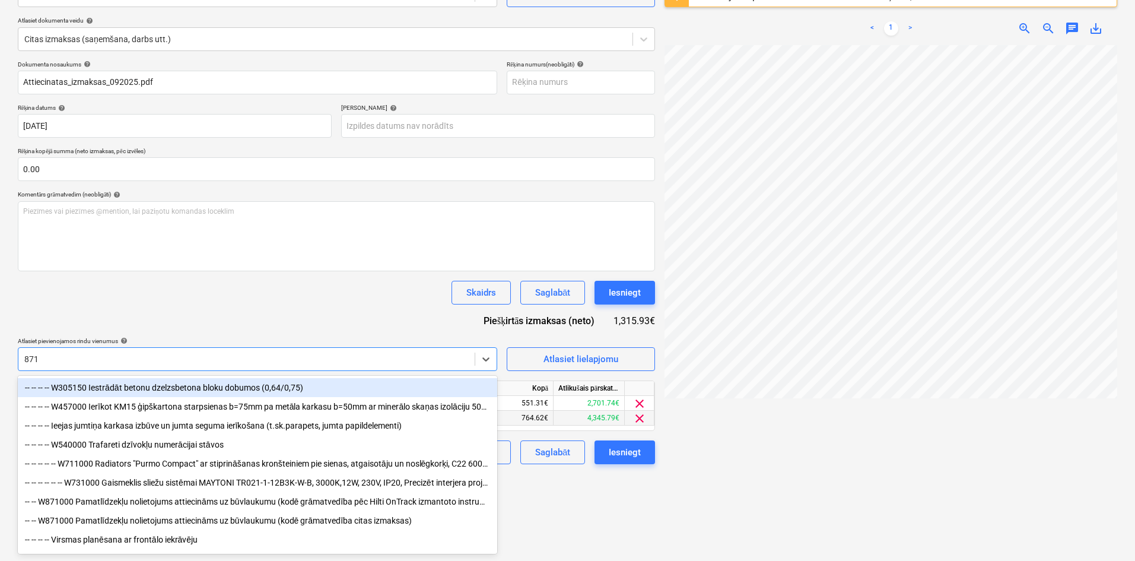
type input "8710"
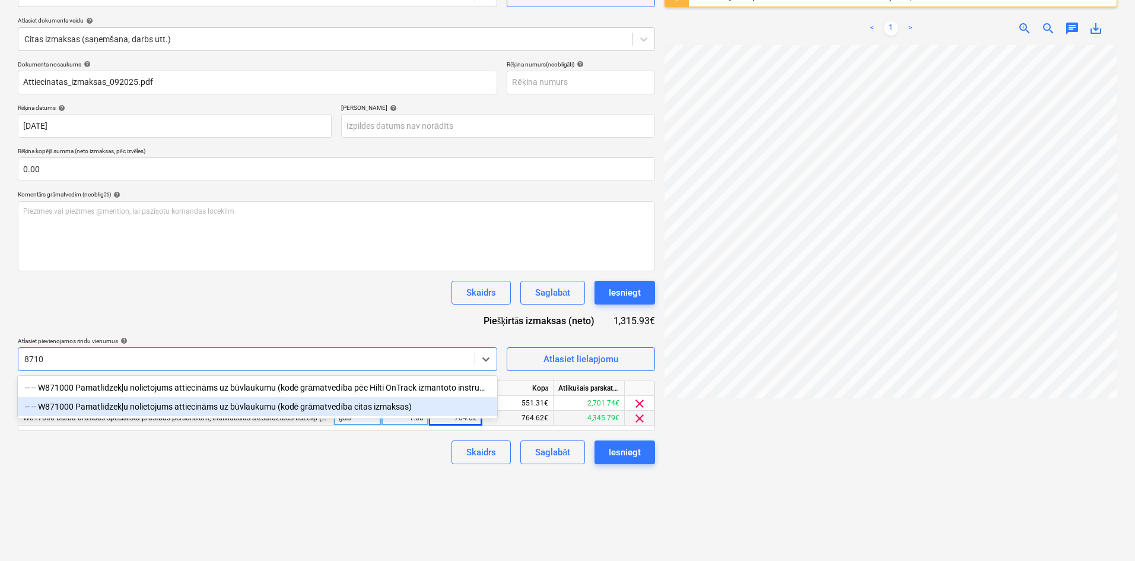
click at [331, 407] on div "-- -- W871000 Pamatlīdzekļu nolietojums attiecināms uz būvlaukumu (kodē grāmatv…" at bounding box center [258, 406] width 480 height 19
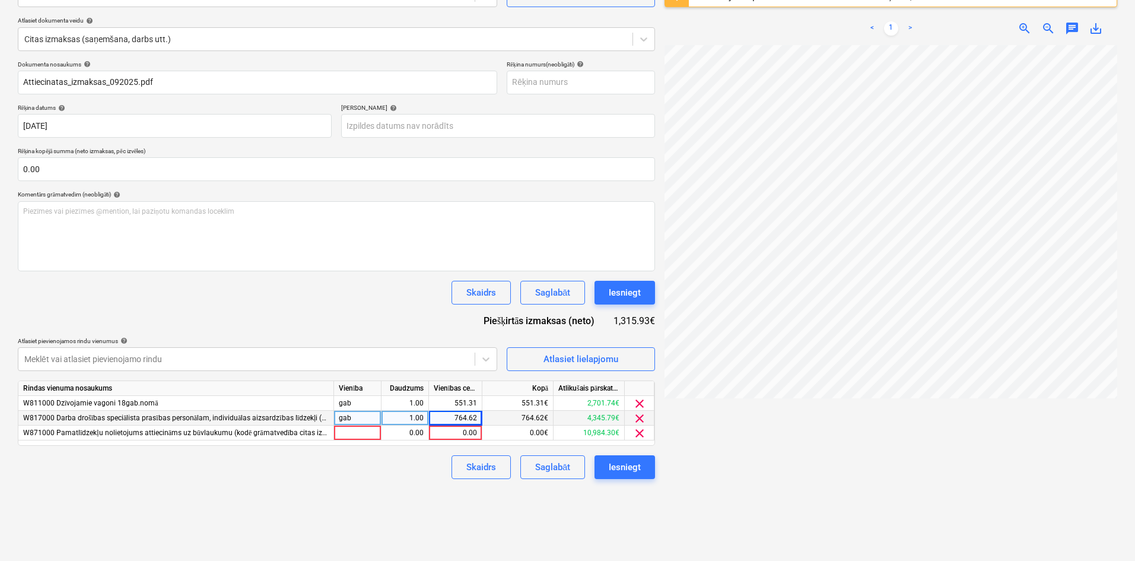
click at [542, 525] on div "Izveidot jaunu dokumentu Izvēlieties uzņēmumu Bonava Latvija SIA Pievienojiet j…" at bounding box center [336, 253] width 647 height 637
click at [464, 430] on div "0.00" at bounding box center [455, 433] width 43 height 15
type input "240.98"
click at [338, 529] on div "Izveidot jaunu dokumentu Izvēlieties uzņēmumu Bonava Latvija SIA Pievienojiet j…" at bounding box center [336, 253] width 647 height 637
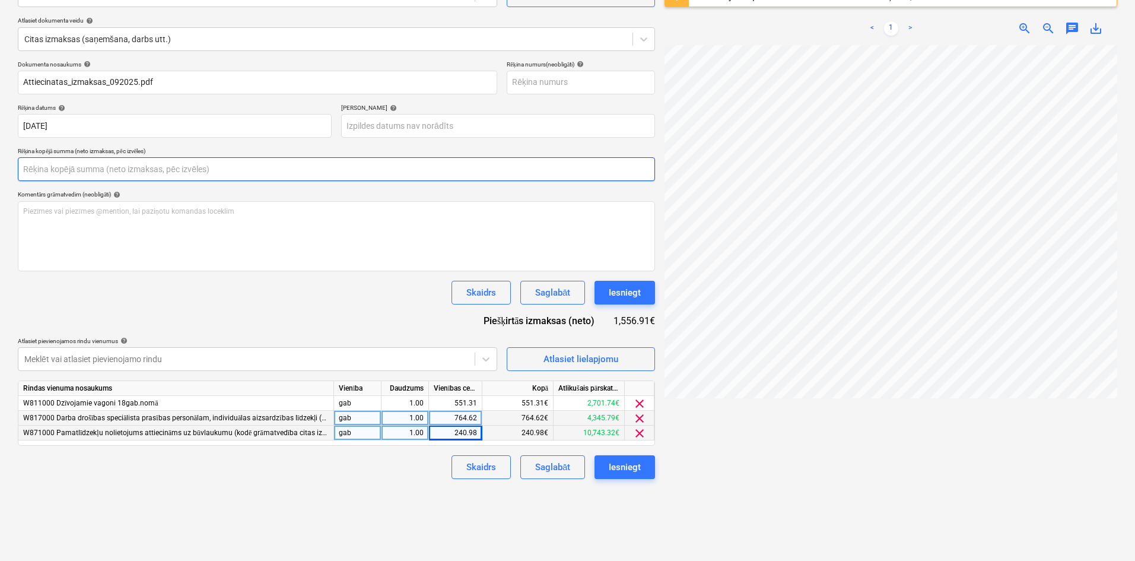
click at [243, 174] on input "text" at bounding box center [336, 169] width 637 height 24
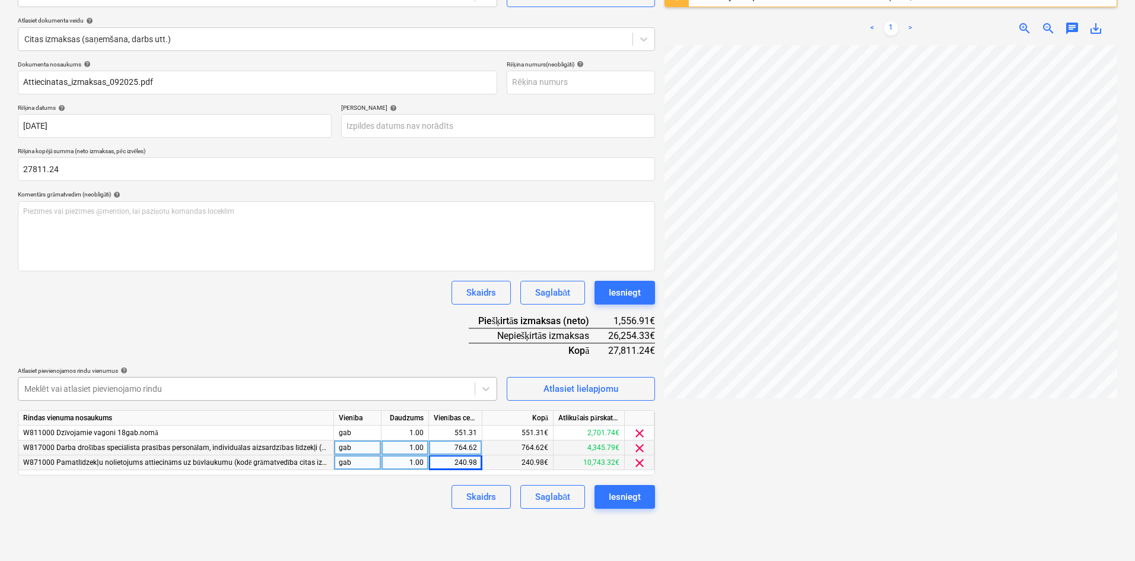
type input "27,811.24"
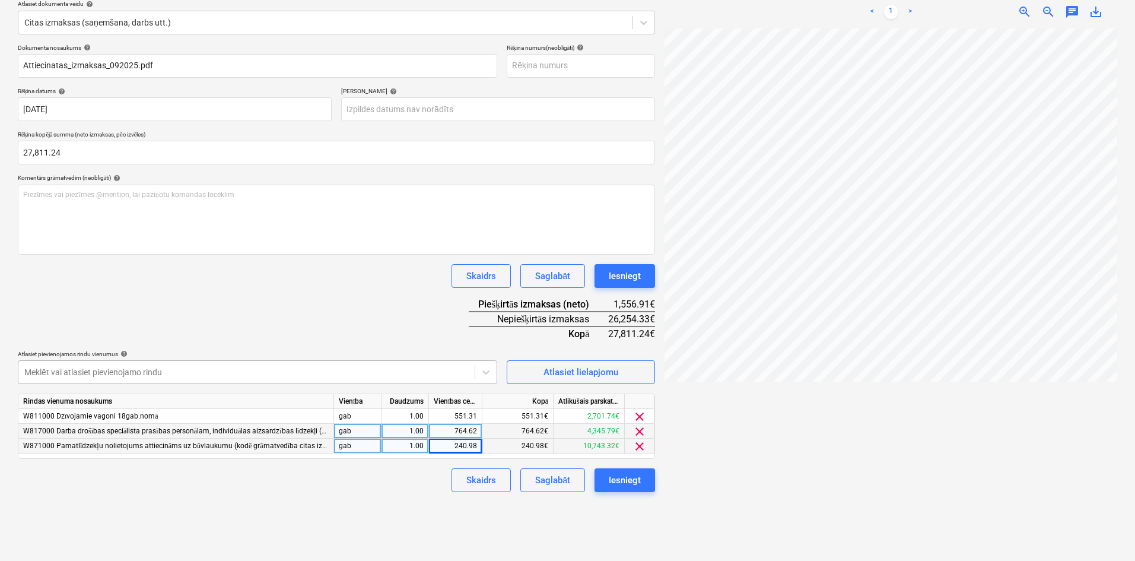
click at [423, 385] on body "Projekti Kontakti Uzņēmums Konsolidētie rēķini Iesūtne 2 format_size keyboard_a…" at bounding box center [567, 139] width 1135 height 561
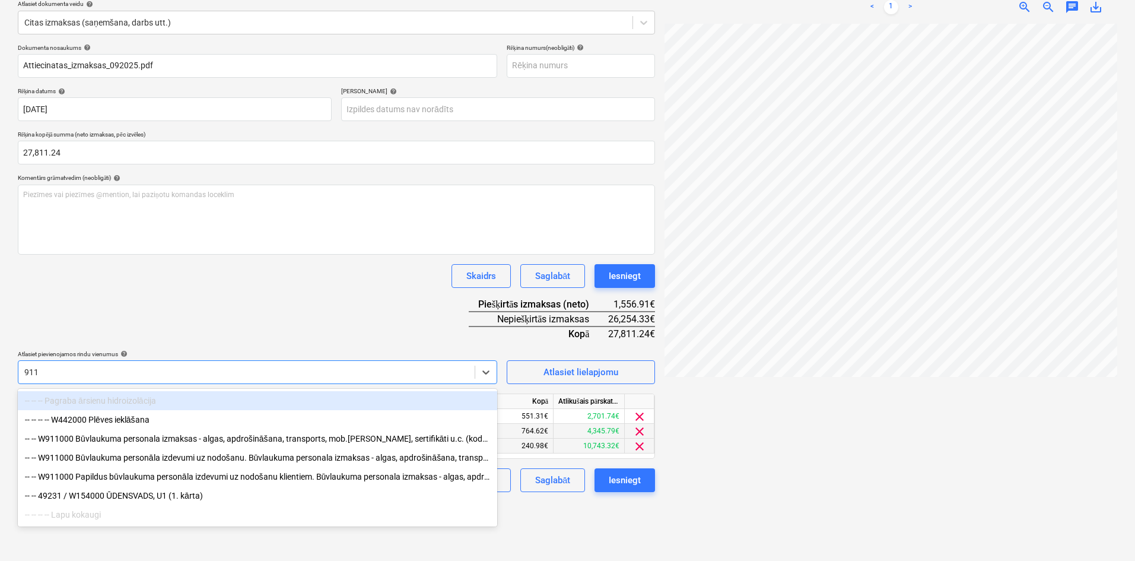
scroll to position [141, 0]
type input "91100"
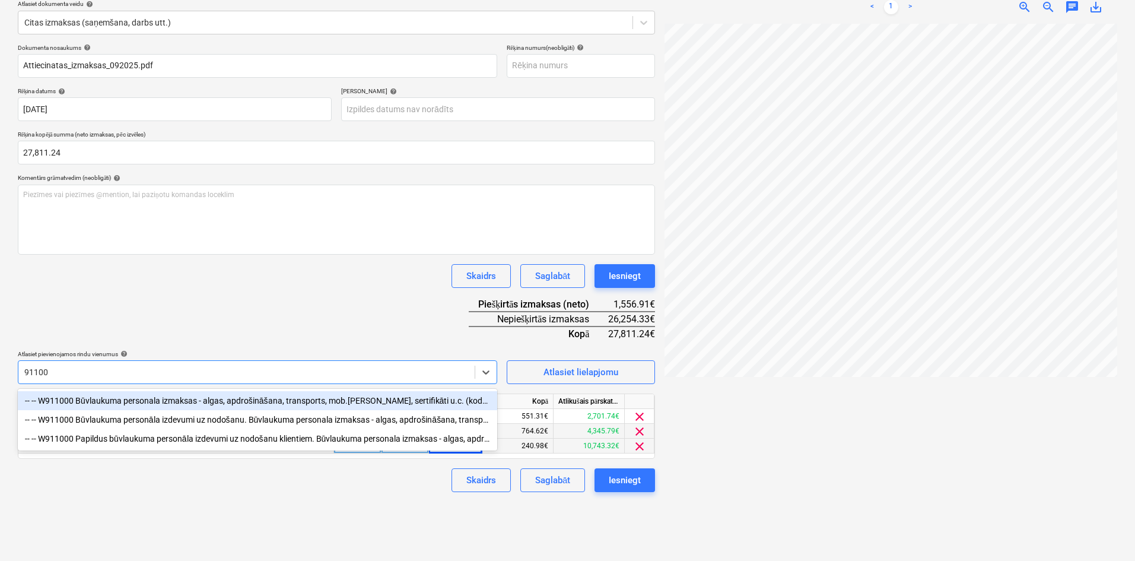
click at [400, 402] on div "-- -- W911000 Būvlaukuma personala izmaksas - algas, apdrošināšana, transports,…" at bounding box center [258, 400] width 480 height 19
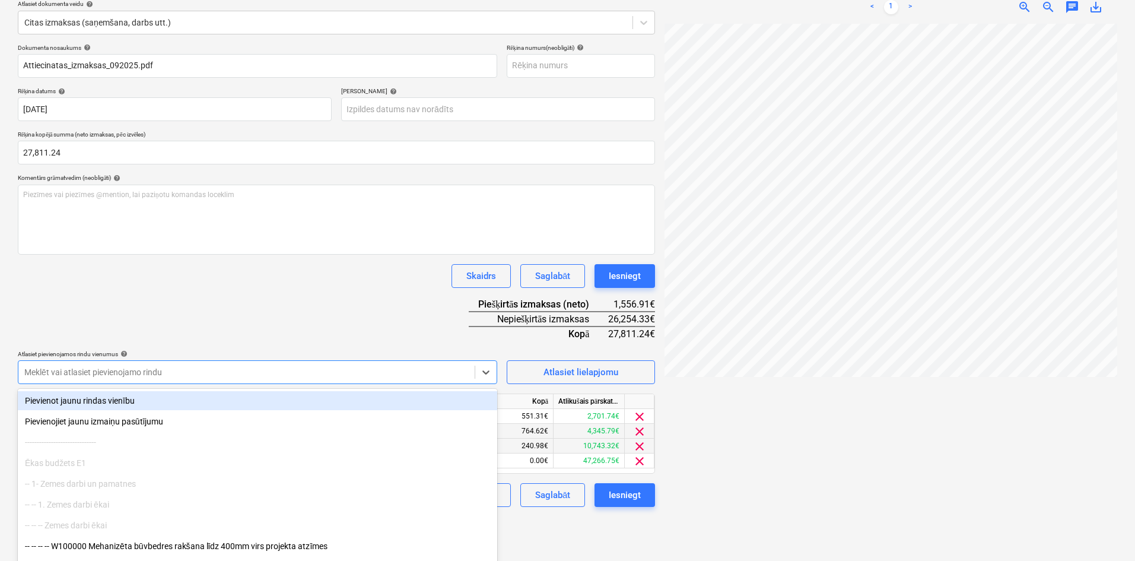
scroll to position [149, 0]
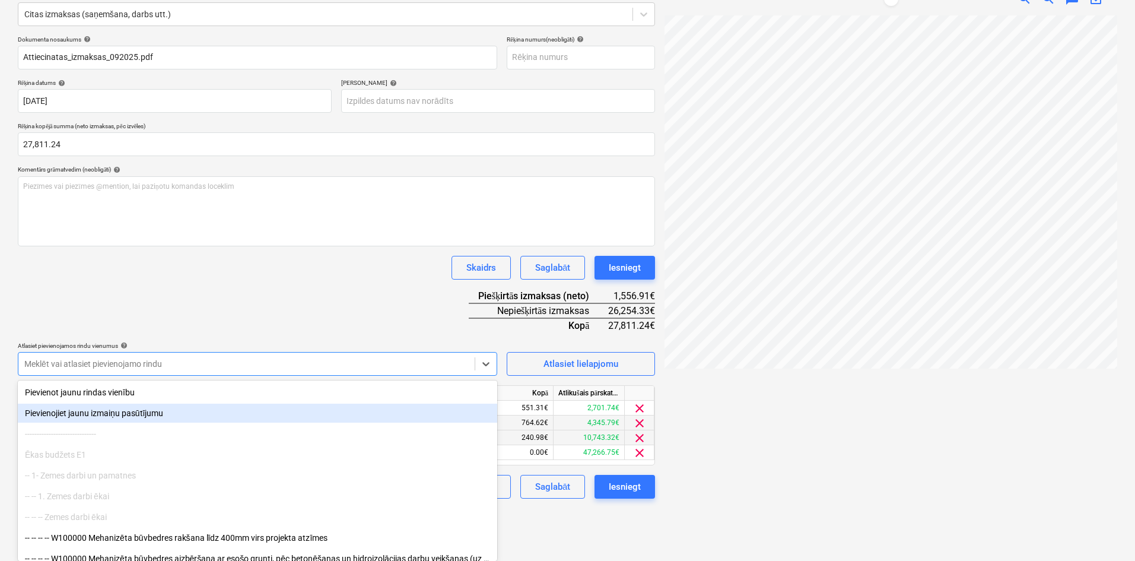
click at [563, 541] on div "Izveidot jaunu dokumentu Izvēlieties uzņēmumu Bonava Latvija SIA Pievienojiet j…" at bounding box center [336, 228] width 647 height 637
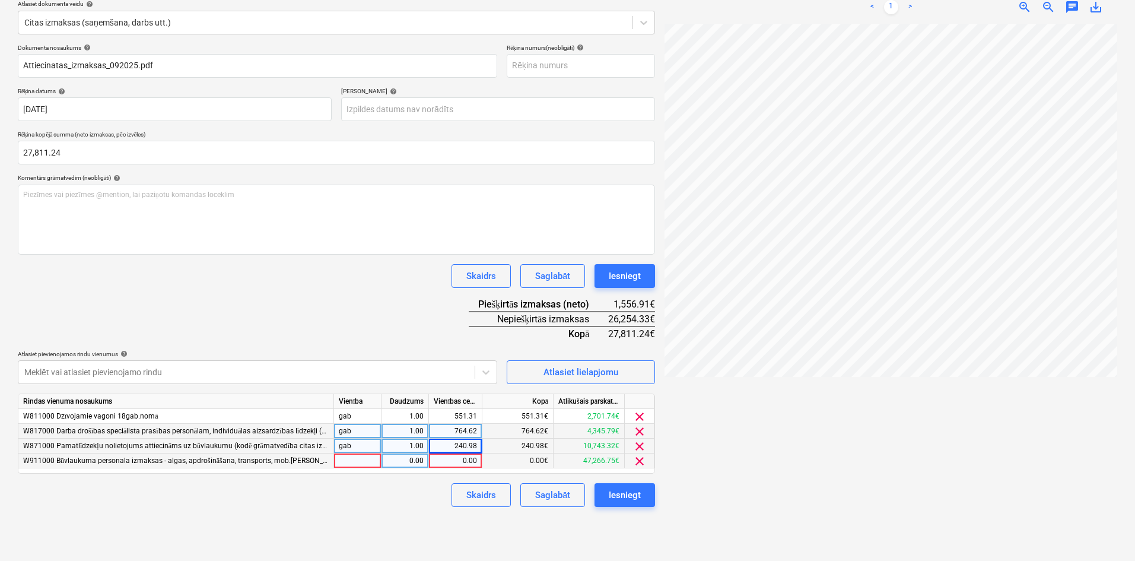
click at [466, 464] on div "0.00" at bounding box center [455, 460] width 43 height 15
type input "26254.33"
click at [385, 528] on div "Izveidot jaunu dokumentu Izvēlieties uzņēmumu Bonava Latvija SIA Pievienojiet j…" at bounding box center [336, 237] width 647 height 637
click at [642, 494] on button "Iesniegt" at bounding box center [625, 495] width 61 height 24
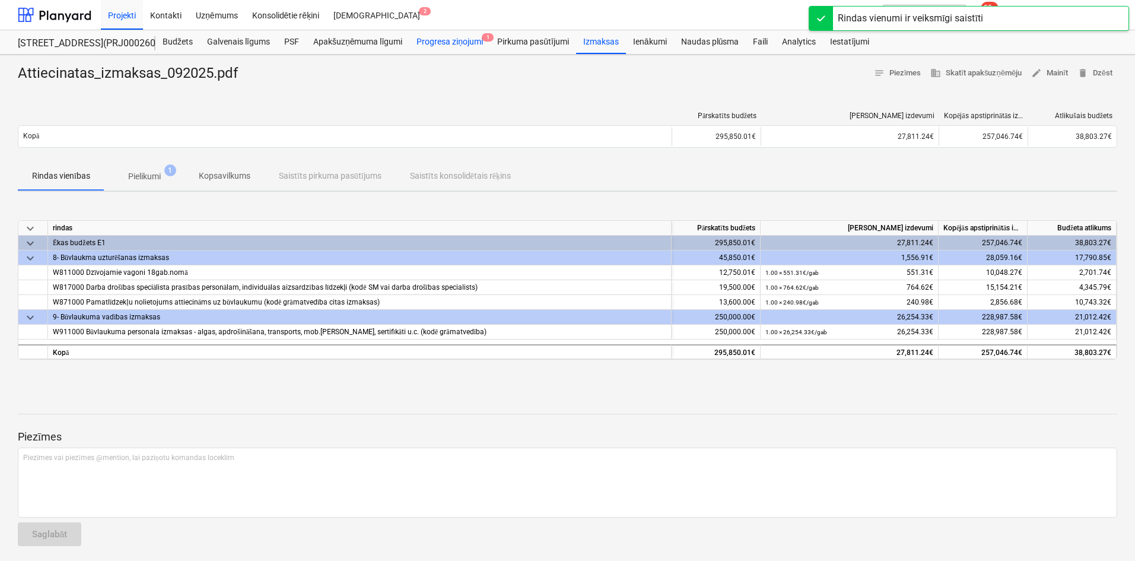
click at [461, 37] on div "Progresa ziņojumi 1" at bounding box center [450, 42] width 81 height 24
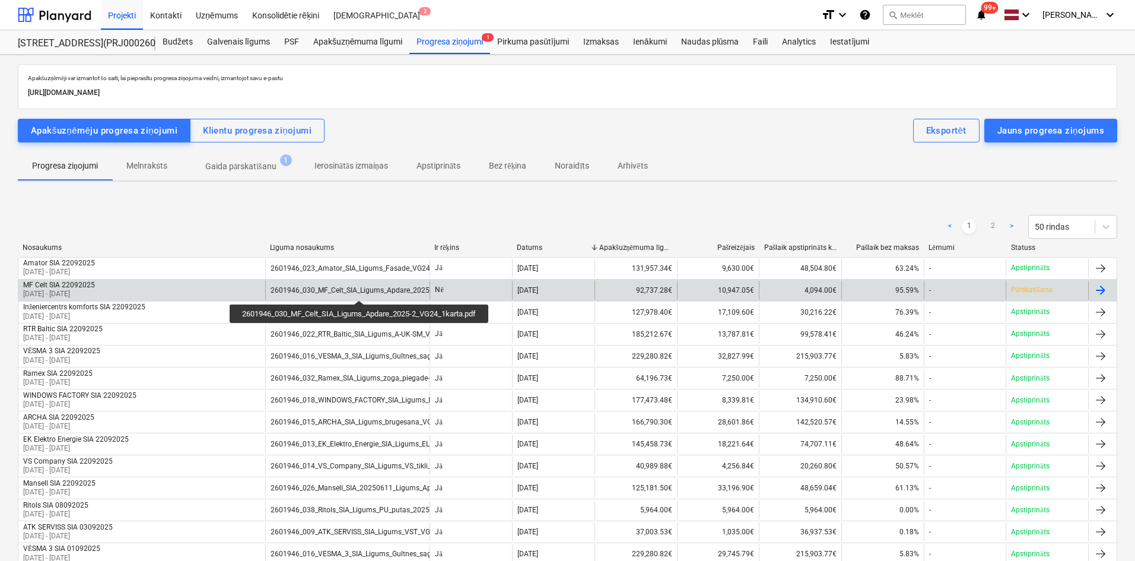
click at [361, 290] on div "2601946_030_MF_Celt_SIA_Ligums_Apdare_2025-2_VG24_1karta.pdf" at bounding box center [382, 290] width 222 height 8
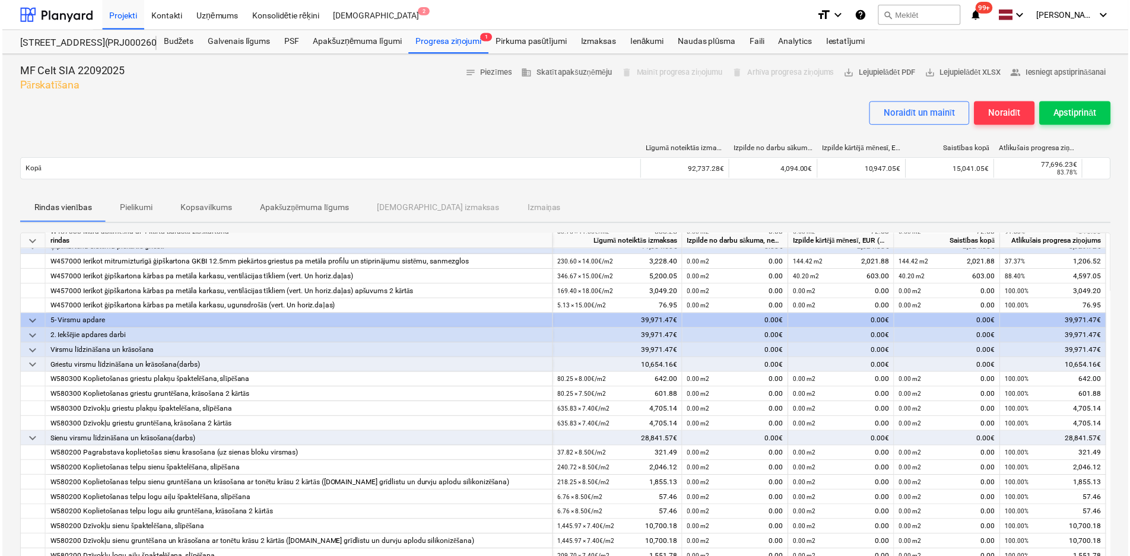
scroll to position [55, 0]
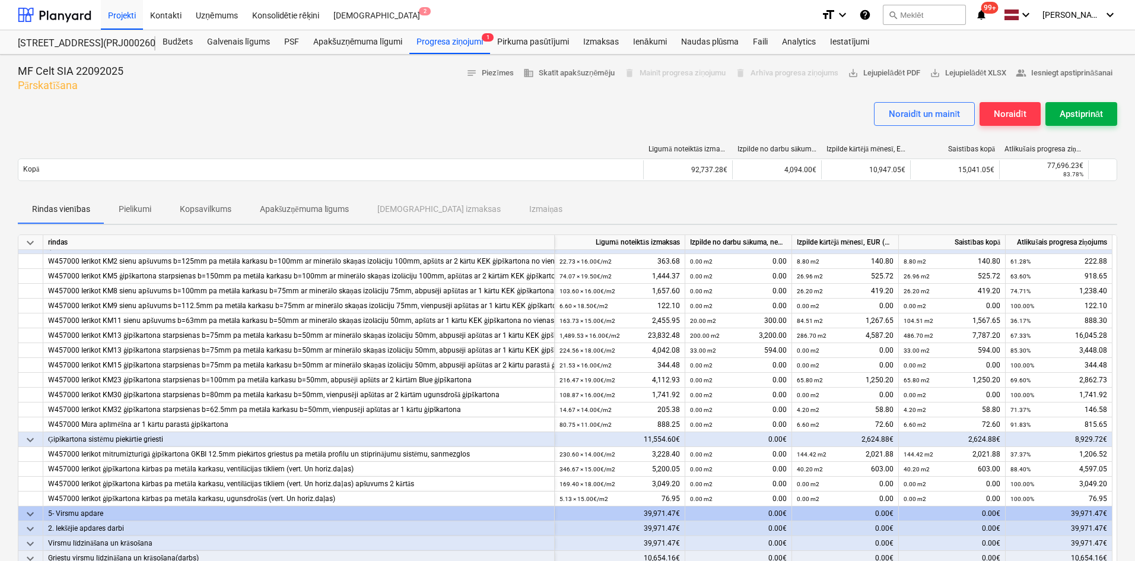
click at [1071, 109] on div "Apstiprināt" at bounding box center [1081, 113] width 43 height 15
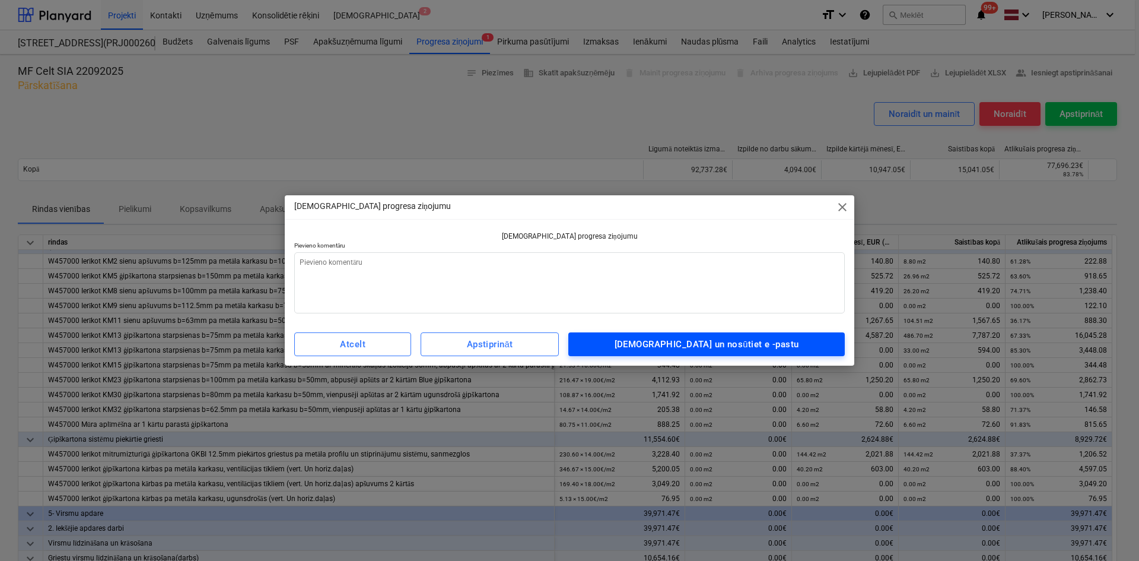
click at [703, 350] on div "[DEMOGRAPHIC_DATA] un nosūtiet e -pastu" at bounding box center [707, 344] width 185 height 15
type textarea "x"
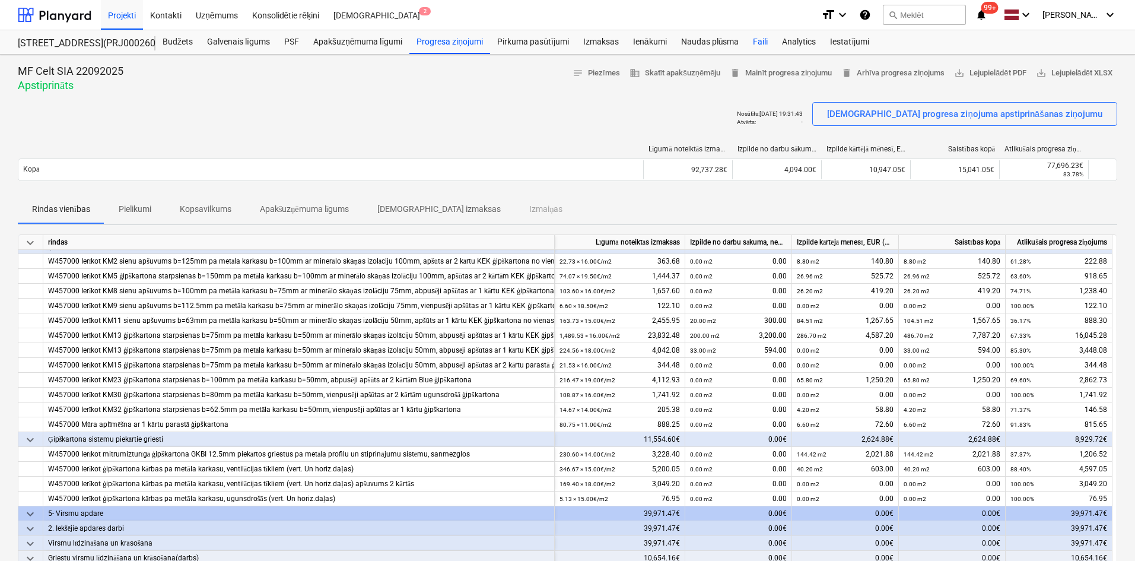
click at [762, 39] on div "Faili" at bounding box center [760, 42] width 29 height 24
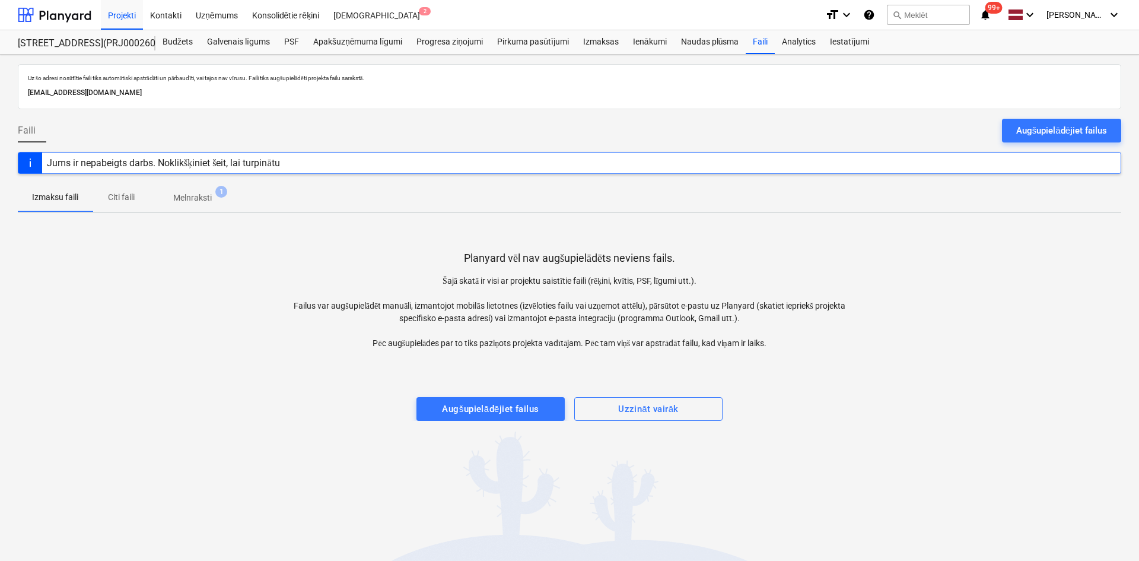
click at [196, 192] on p "Melnraksti" at bounding box center [192, 198] width 39 height 12
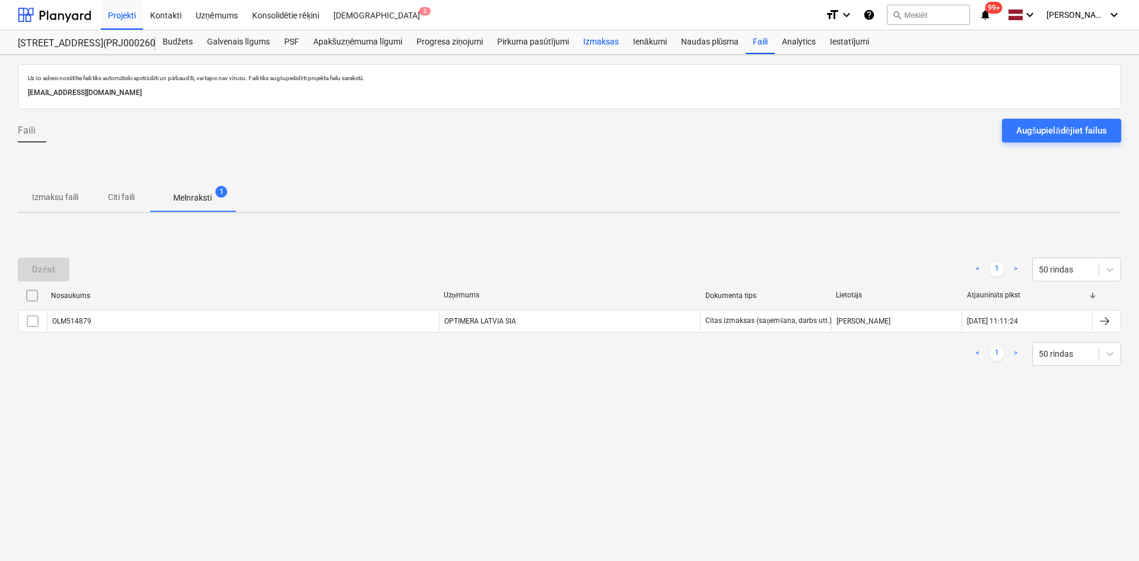
click at [612, 42] on div "Izmaksas" at bounding box center [601, 42] width 50 height 24
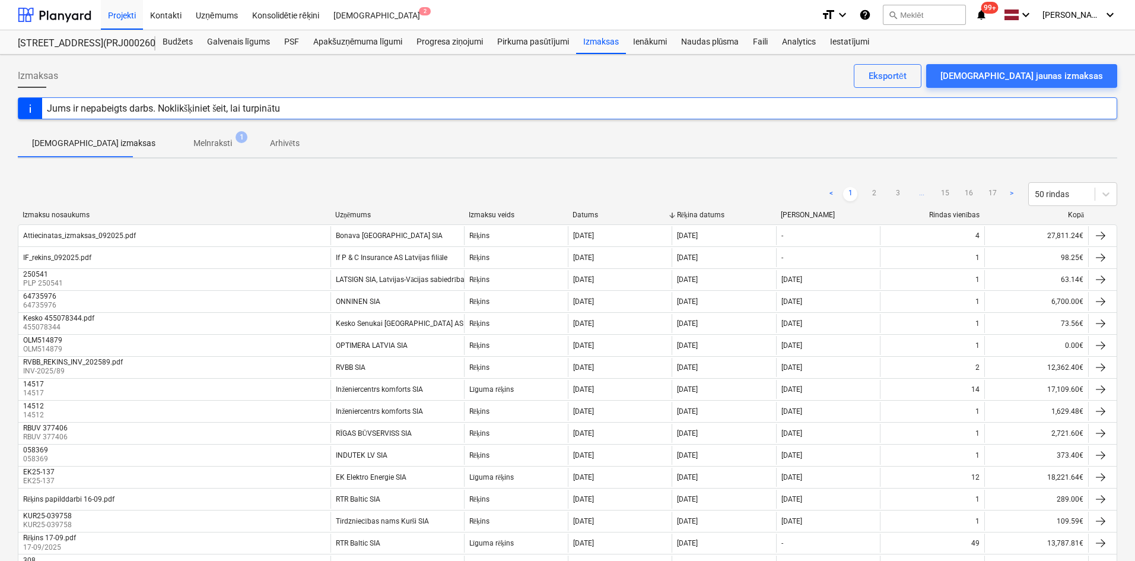
click at [193, 143] on p "Melnraksti" at bounding box center [212, 143] width 39 height 12
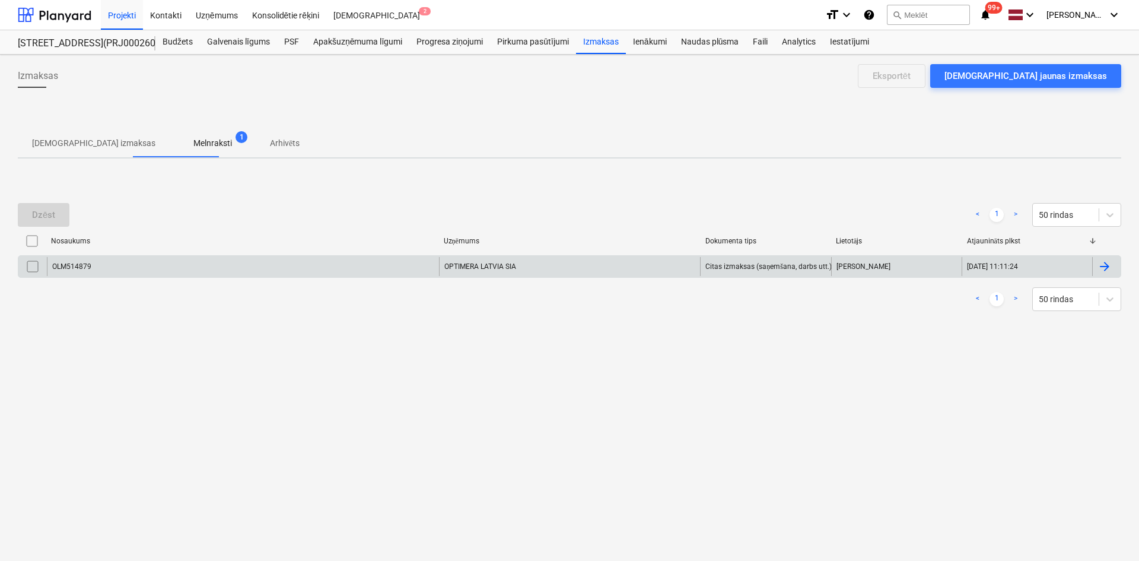
click at [33, 262] on input "checkbox" at bounding box center [32, 266] width 19 height 19
click at [42, 211] on div "Dzēst" at bounding box center [43, 214] width 23 height 15
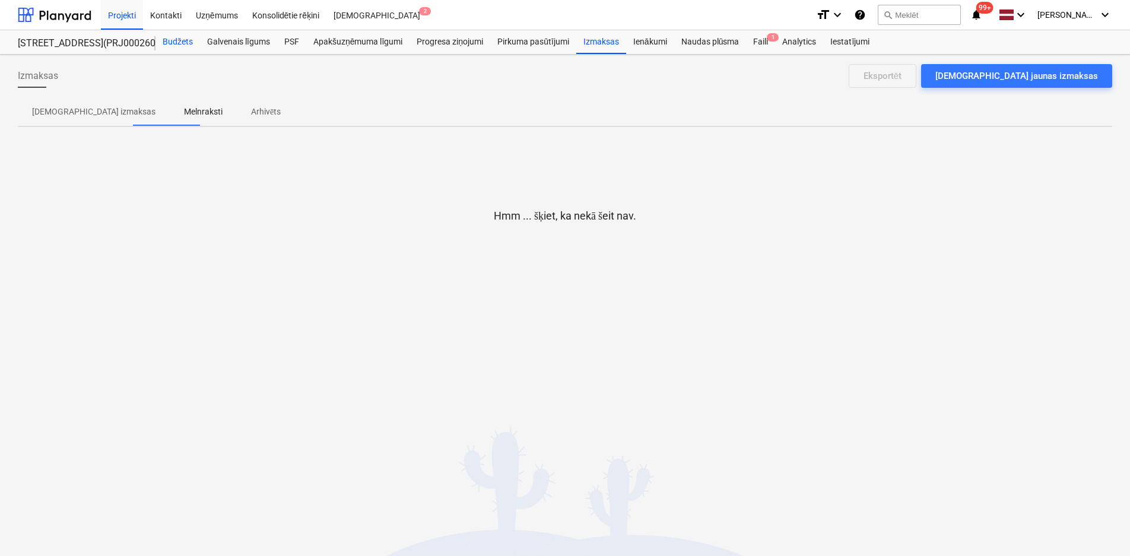
click at [188, 38] on div "Budžets" at bounding box center [177, 42] width 45 height 24
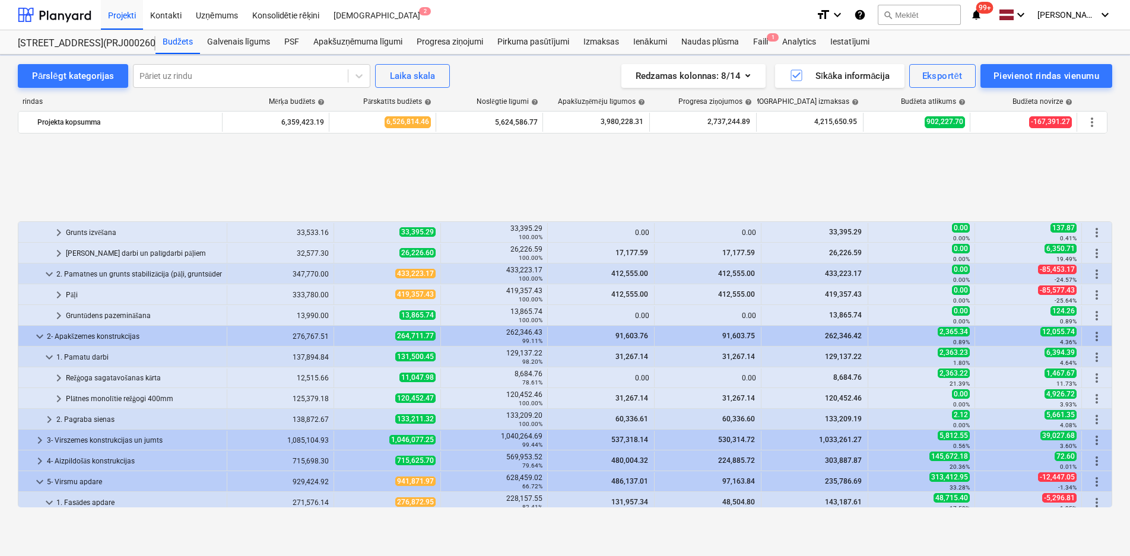
scroll to position [516, 0]
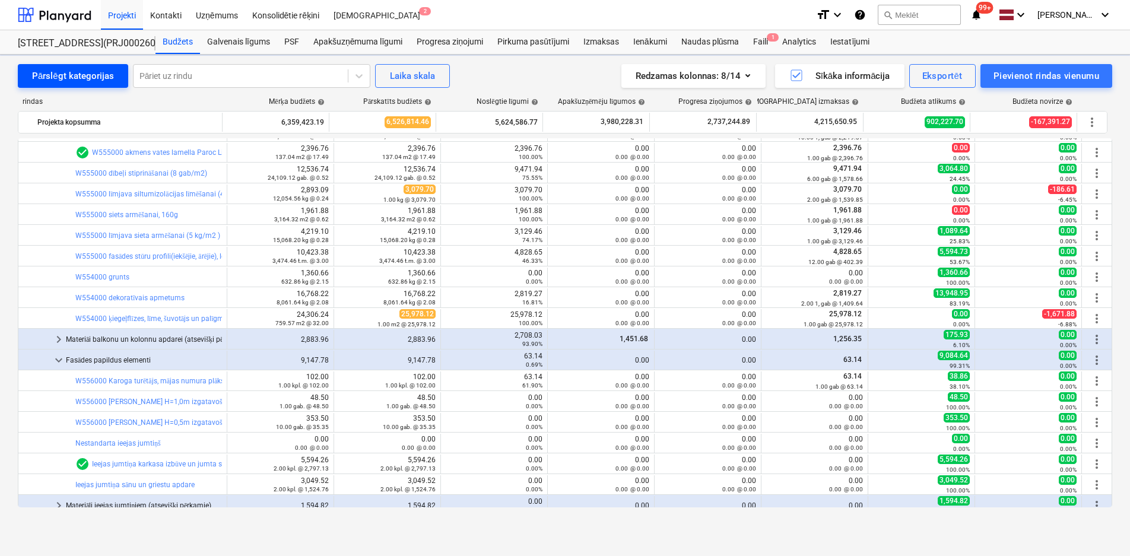
click at [77, 71] on div "Pārslēgt kategorijas" at bounding box center [73, 75] width 82 height 15
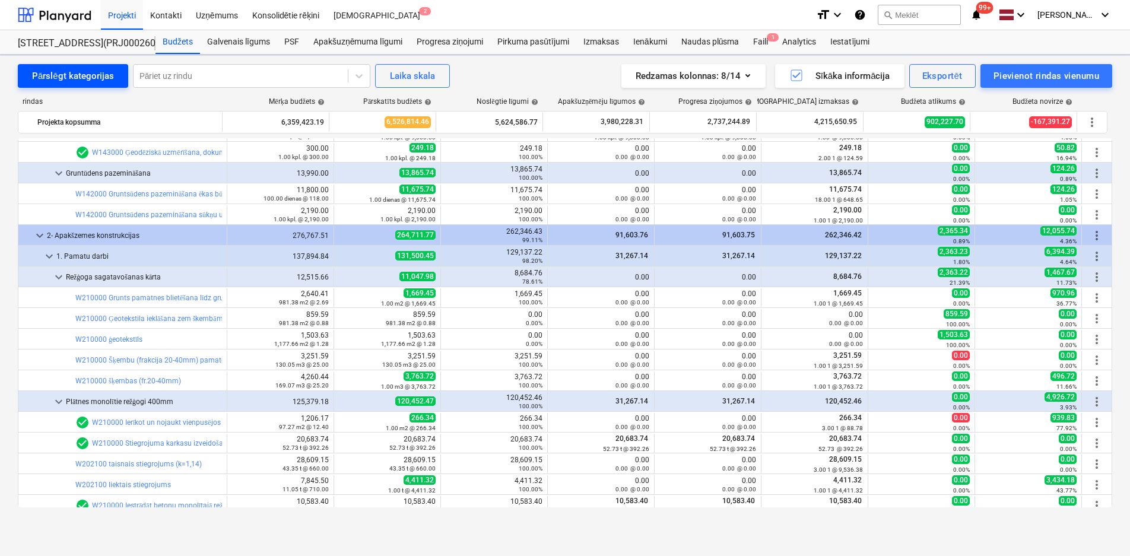
click at [77, 71] on div "Pārslēgt kategorijas" at bounding box center [73, 75] width 82 height 15
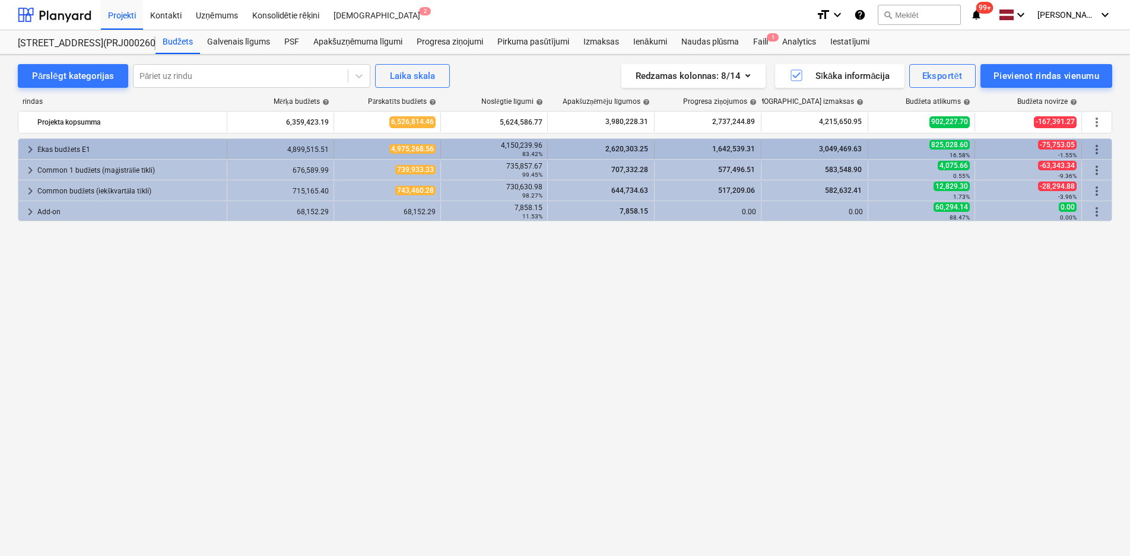
click at [33, 145] on span "keyboard_arrow_right" at bounding box center [30, 149] width 14 height 14
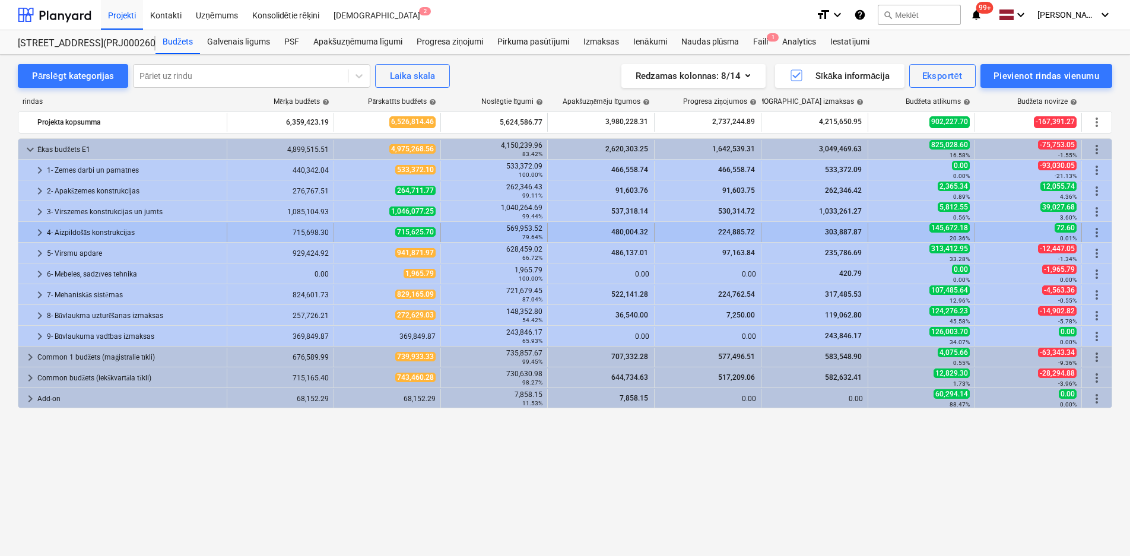
click at [40, 234] on span "keyboard_arrow_right" at bounding box center [40, 233] width 14 height 14
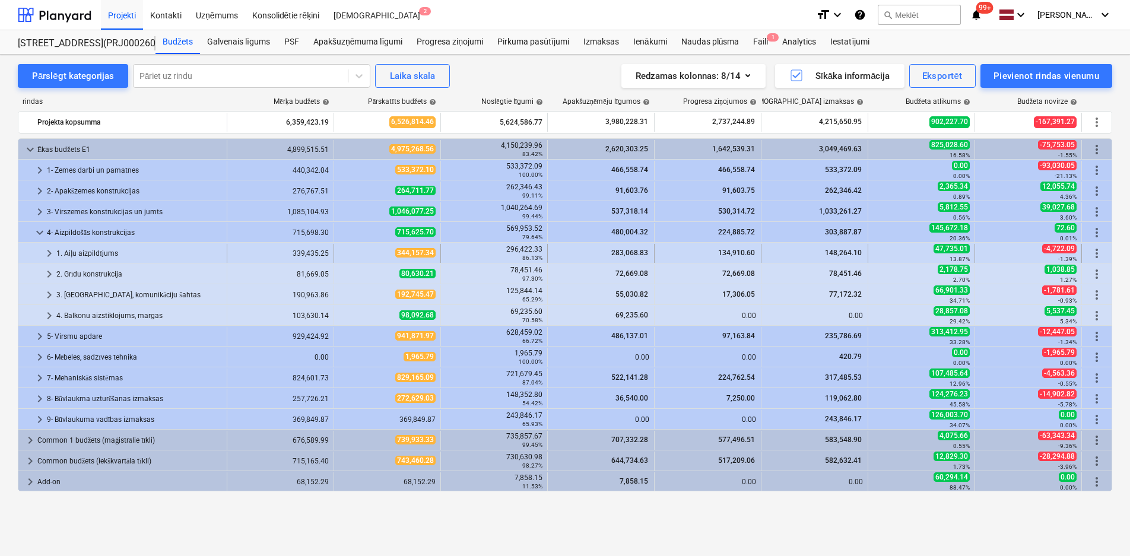
click at [52, 256] on span "keyboard_arrow_right" at bounding box center [49, 253] width 14 height 14
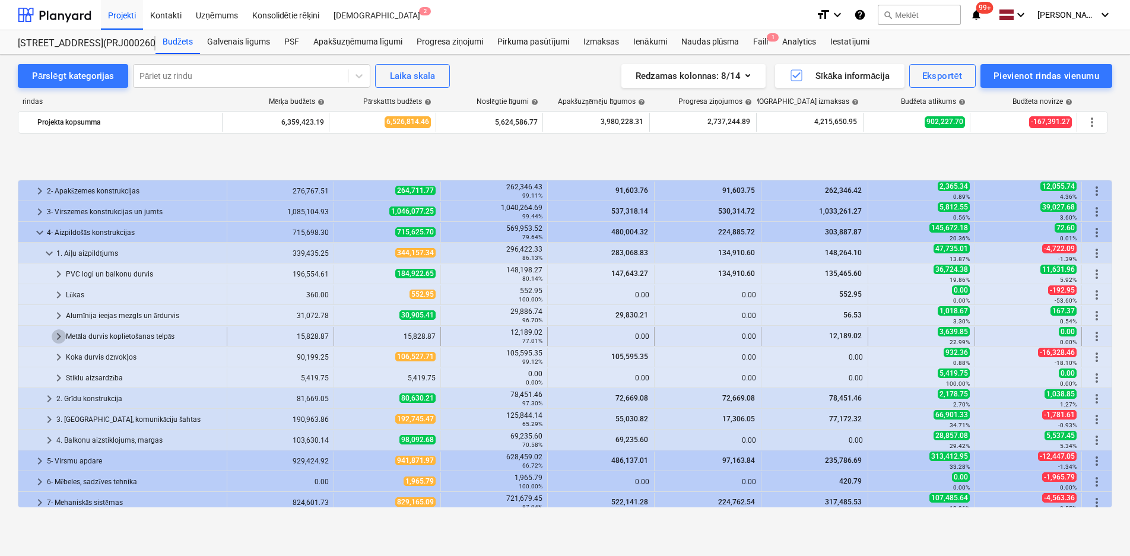
click at [59, 330] on span "keyboard_arrow_right" at bounding box center [59, 336] width 14 height 14
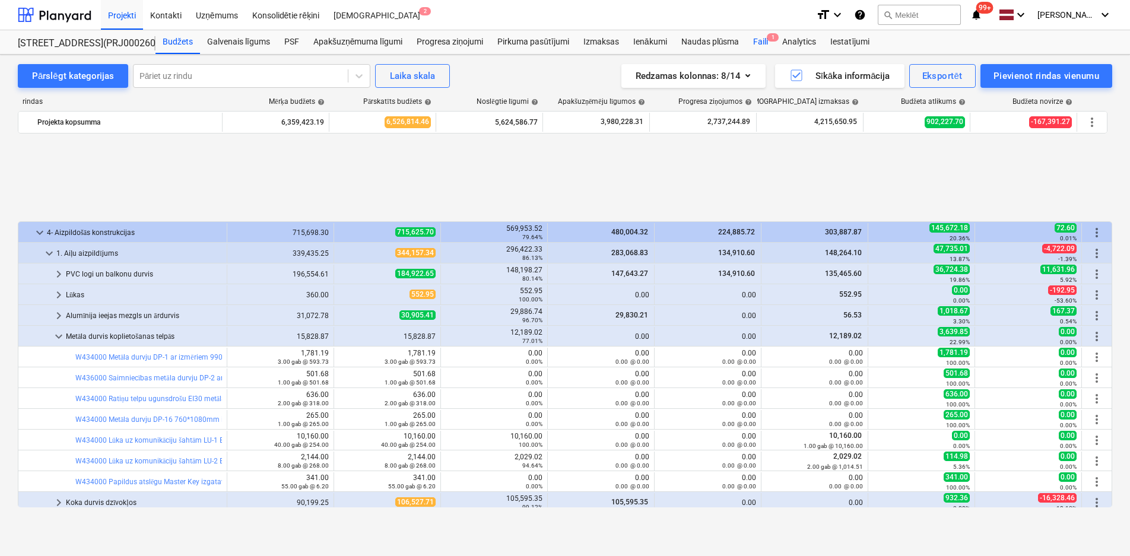
click at [763, 40] on div "Faili 1" at bounding box center [760, 42] width 29 height 24
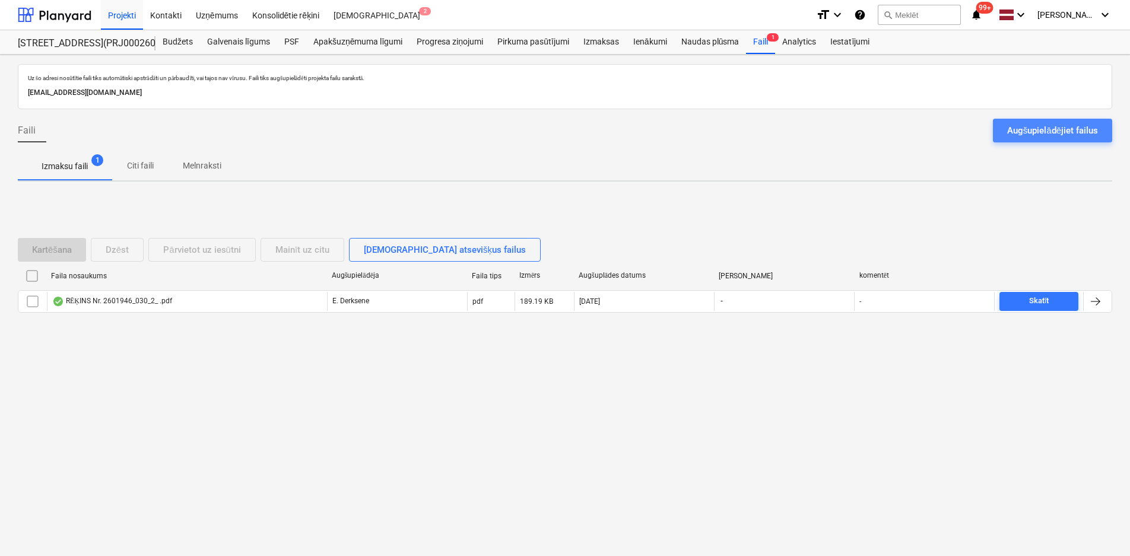
click at [1007, 130] on button "Augšupielādējiet failus" at bounding box center [1052, 131] width 119 height 24
